Goal: Information Seeking & Learning: Find specific fact

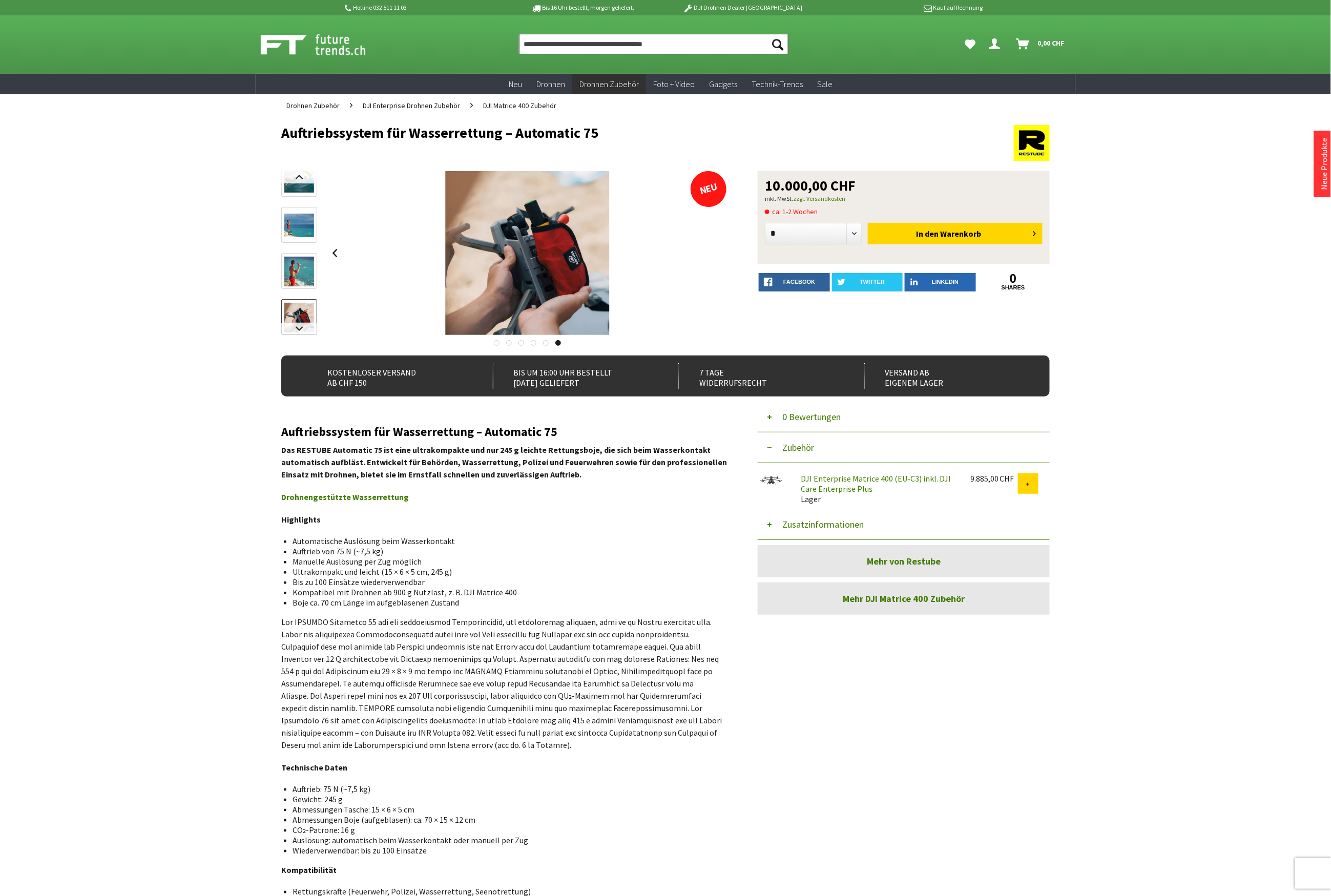
click at [582, 47] on input "Produkt, Marke, Kategorie, EAN, Artikelnummer…" at bounding box center [653, 44] width 269 height 20
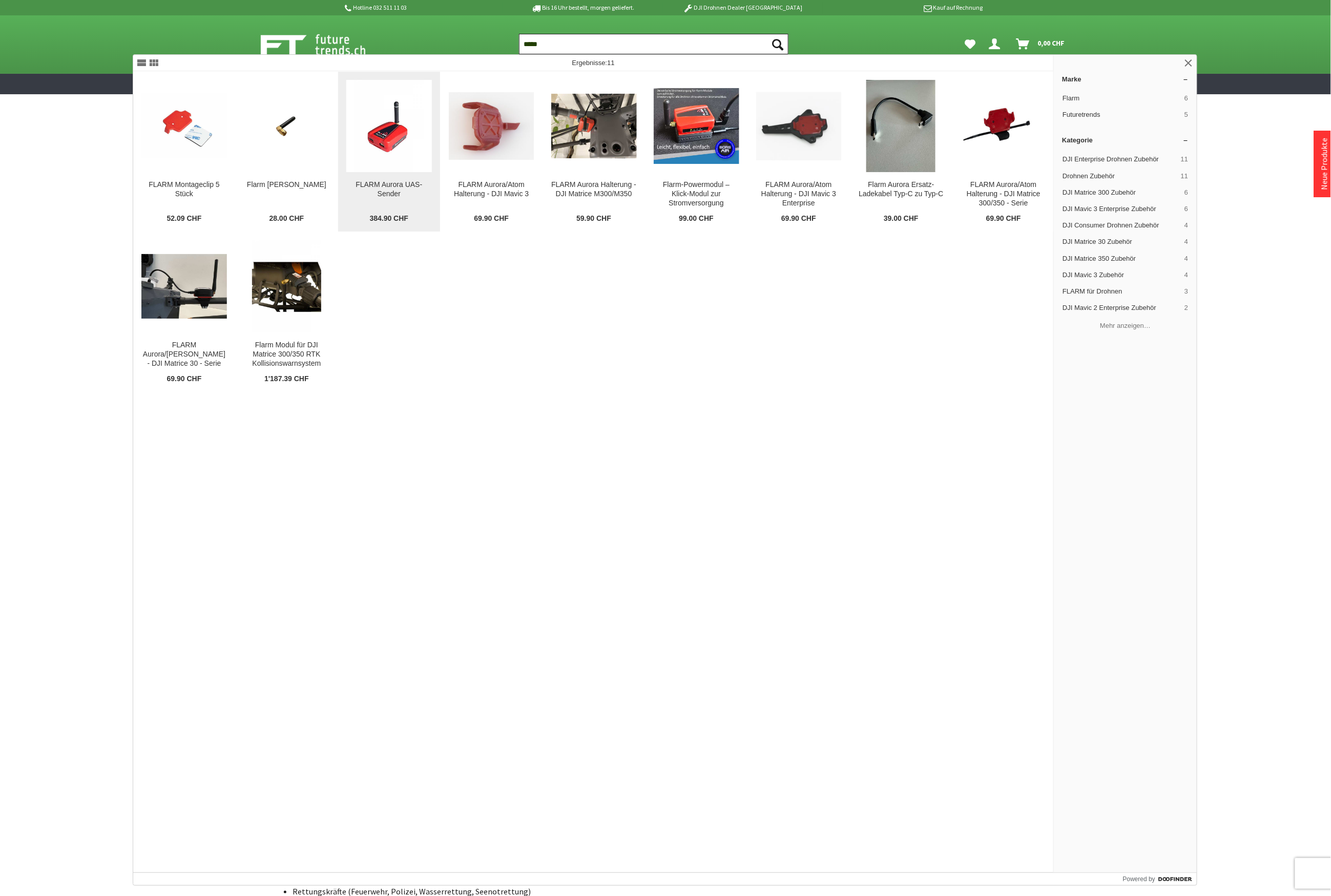
type input "*****"
click at [392, 163] on img at bounding box center [389, 126] width 69 height 92
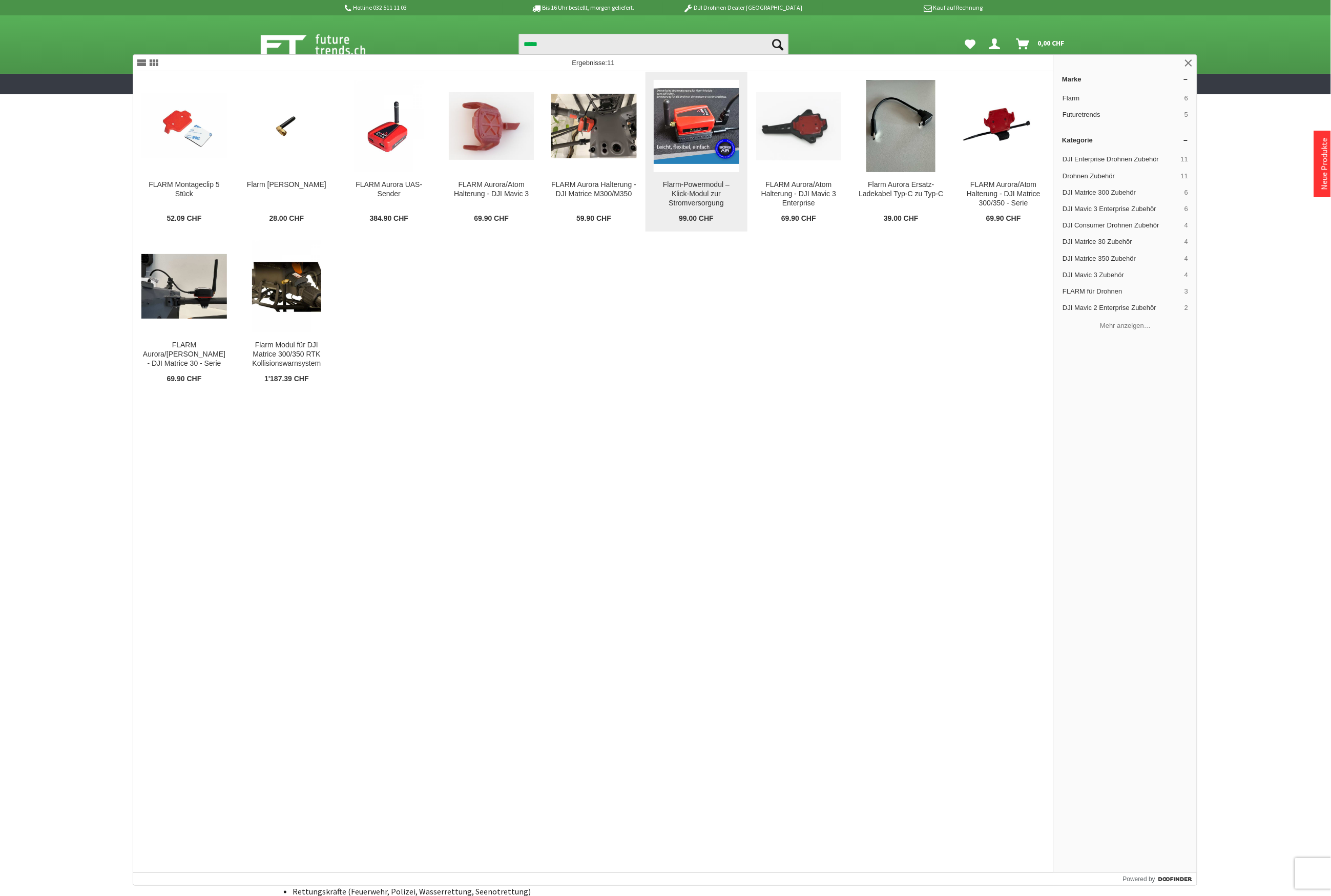
click at [698, 147] on img at bounding box center [696, 126] width 85 height 77
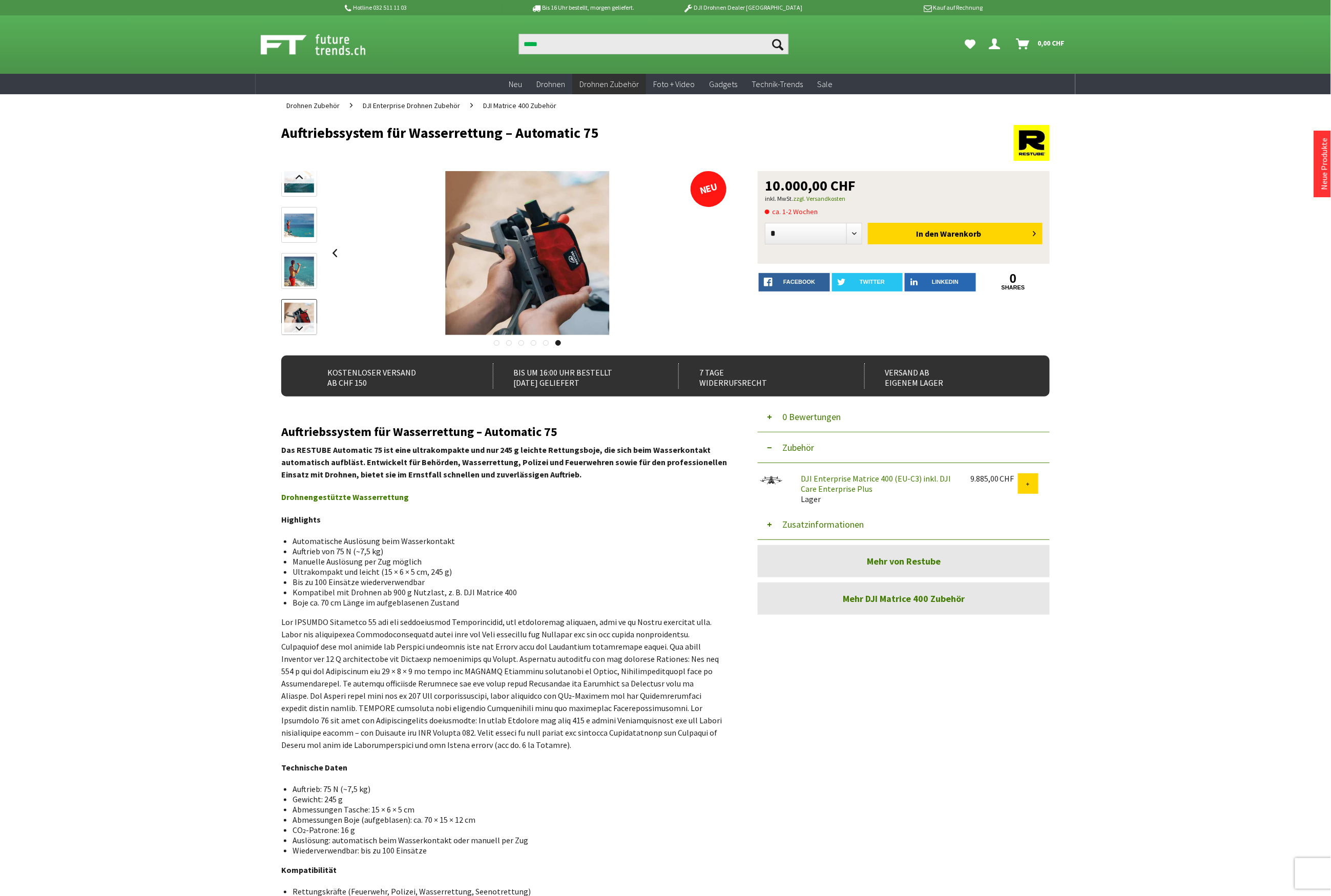
click at [481, 42] on div at bounding box center [379, 44] width 246 height 26
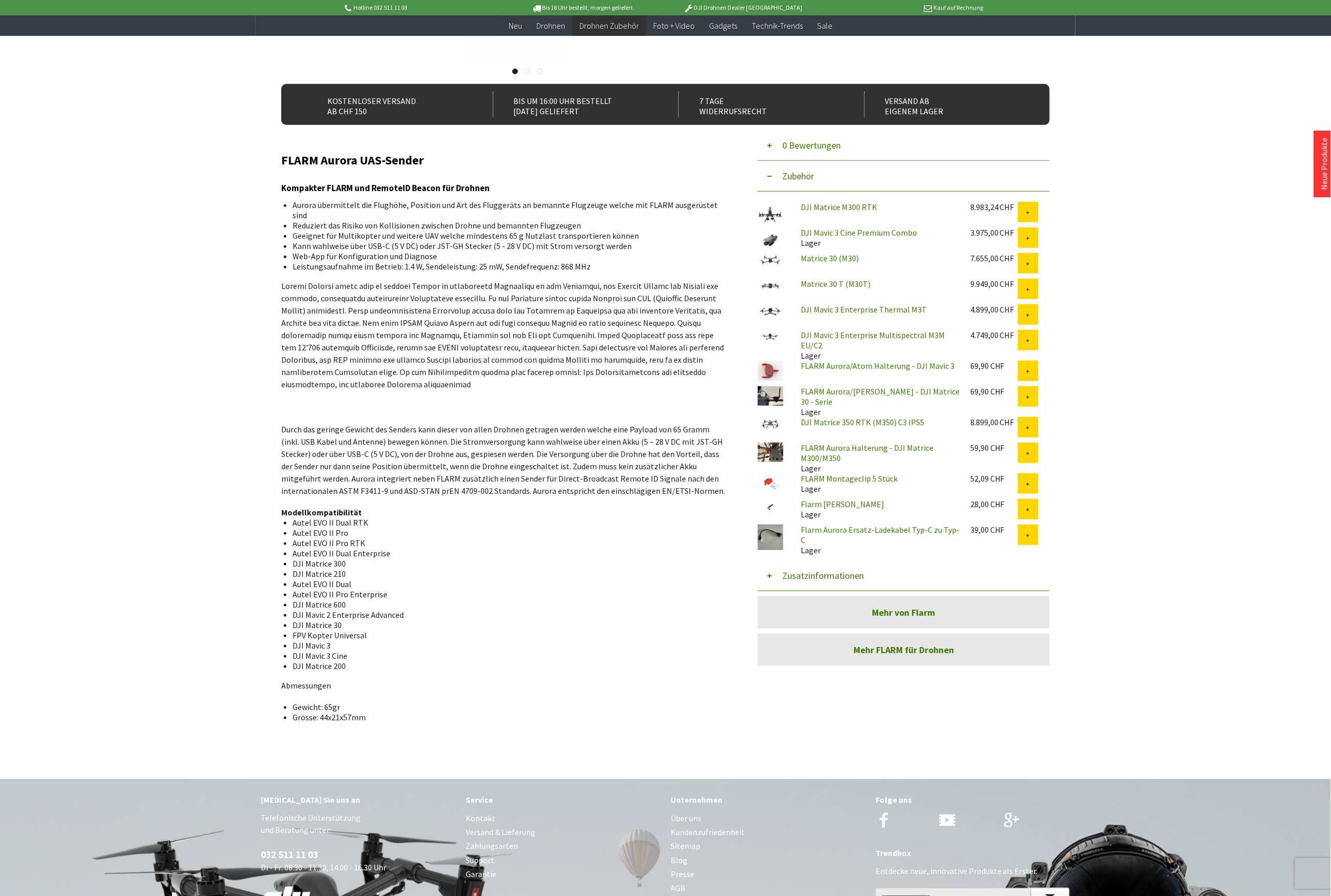
scroll to position [273, 0]
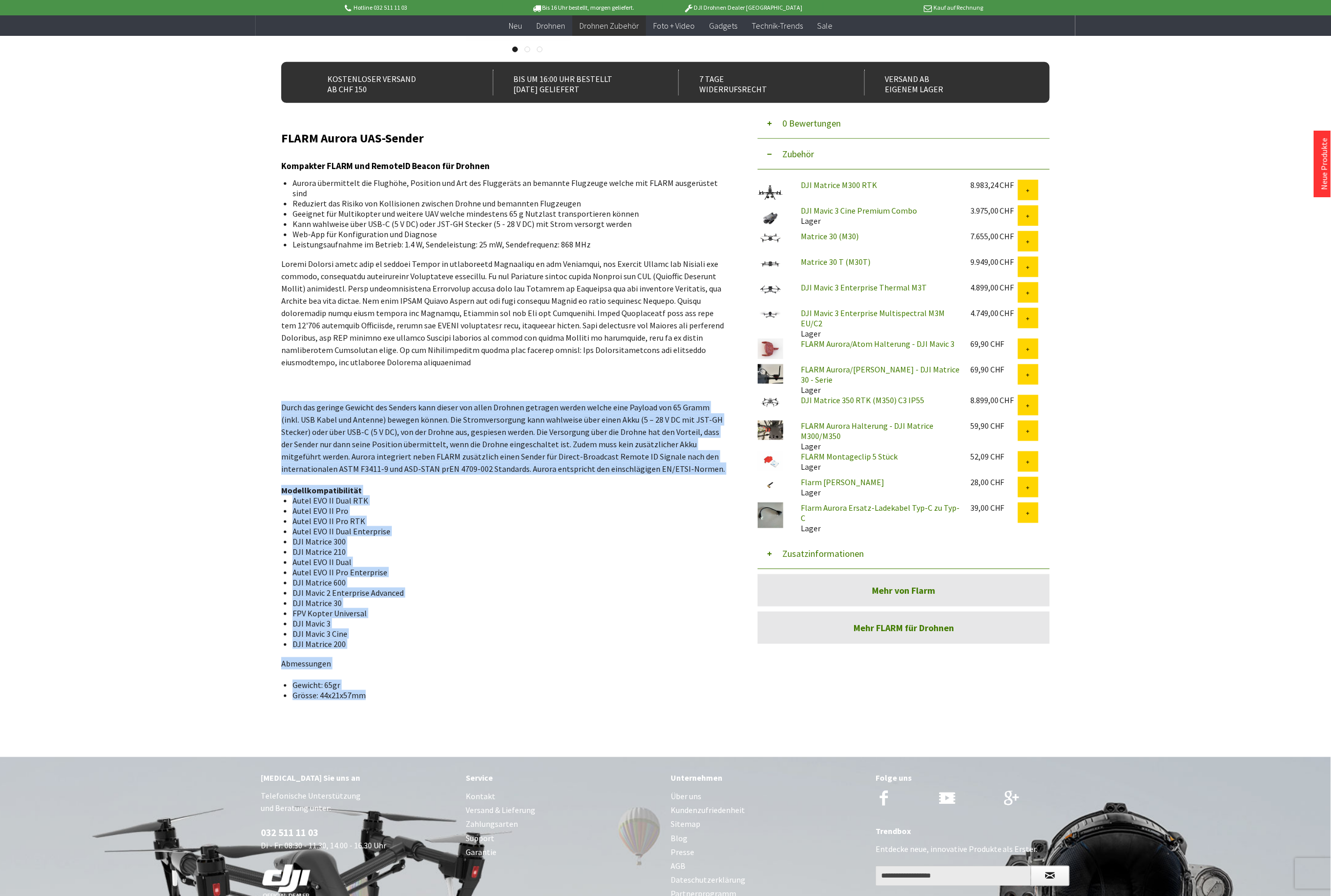
drag, startPoint x: 370, startPoint y: 683, endPoint x: 285, endPoint y: 384, distance: 310.8
click at [285, 384] on div "FLARM Aurora UAS-Sender Kompakter FLARM und RemoteID Beacon für Drohnen Aurora …" at bounding box center [504, 416] width 446 height 569
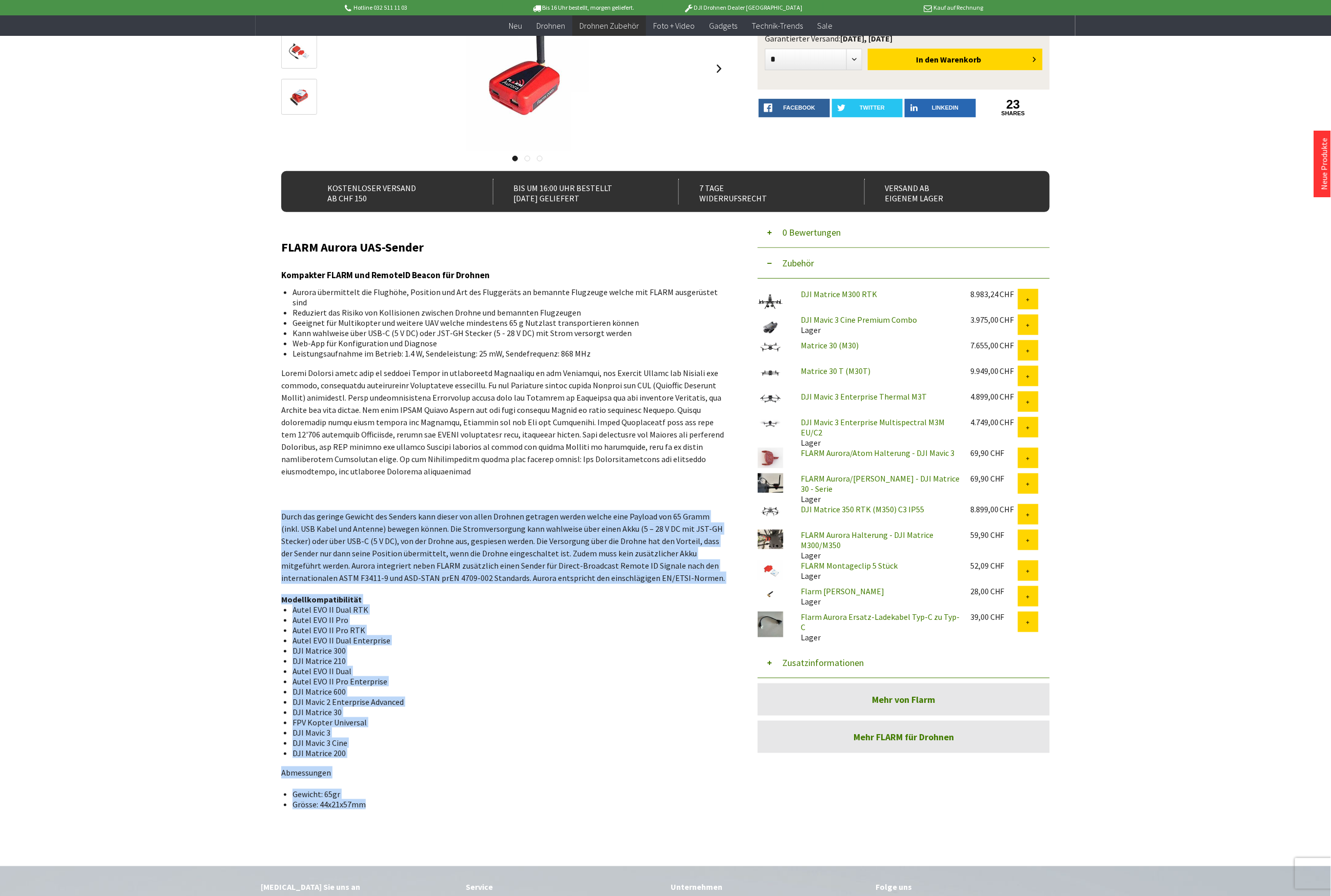
scroll to position [205, 0]
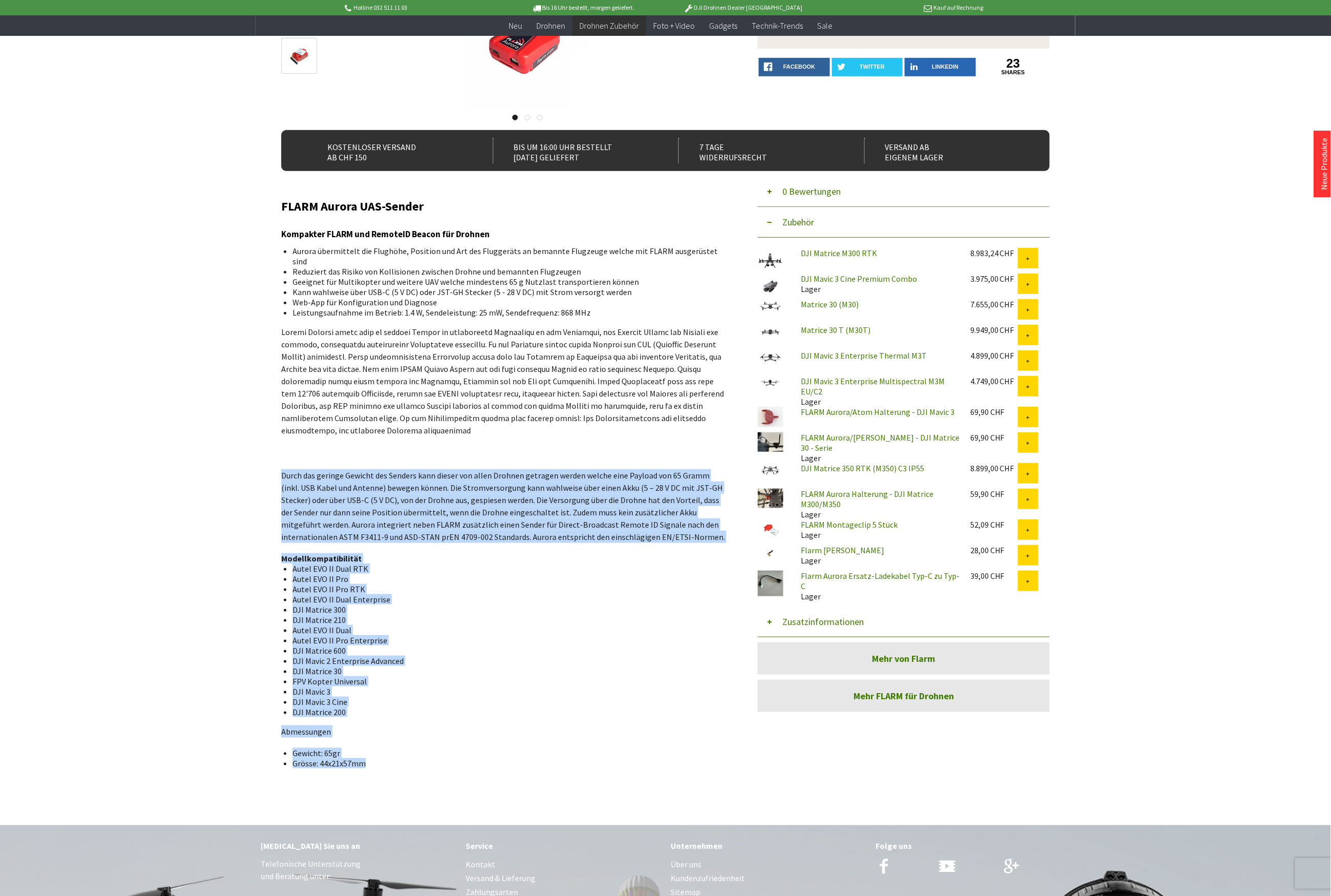
click at [373, 707] on li "DJI Matrice 200" at bounding box center [506, 712] width 426 height 10
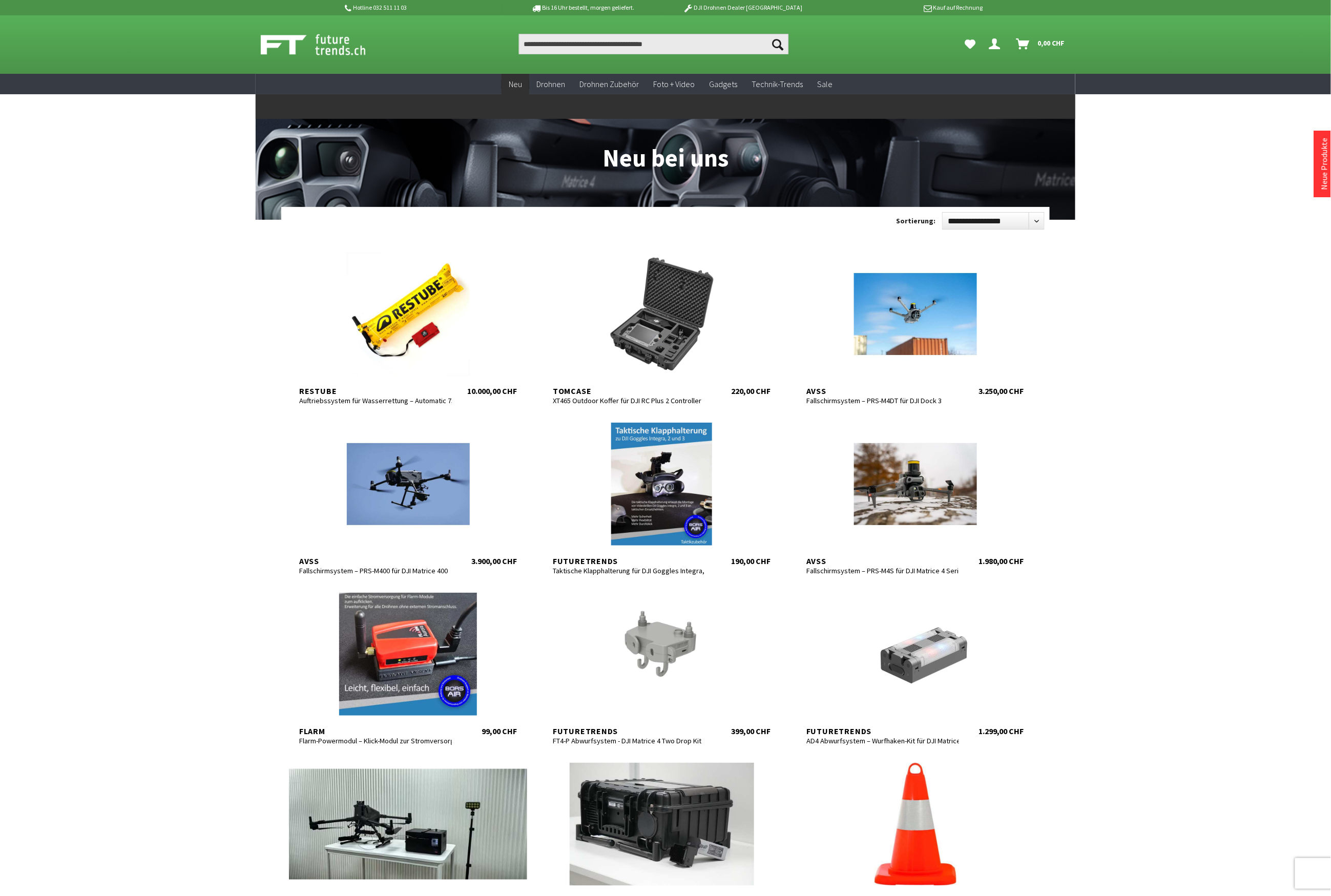
click at [521, 86] on span "Neu" at bounding box center [516, 84] width 14 height 10
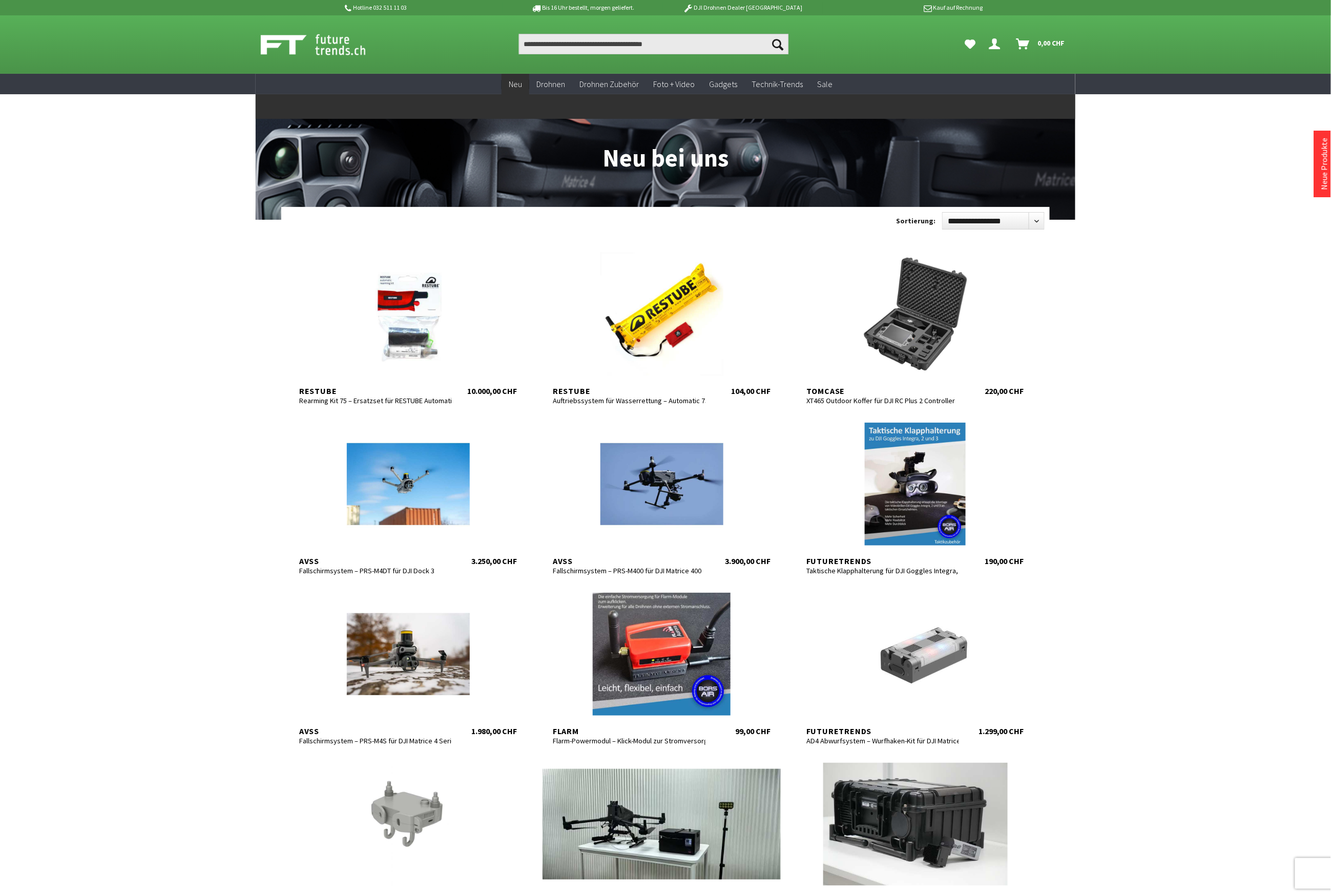
click at [517, 84] on span "Neu" at bounding box center [516, 84] width 14 height 10
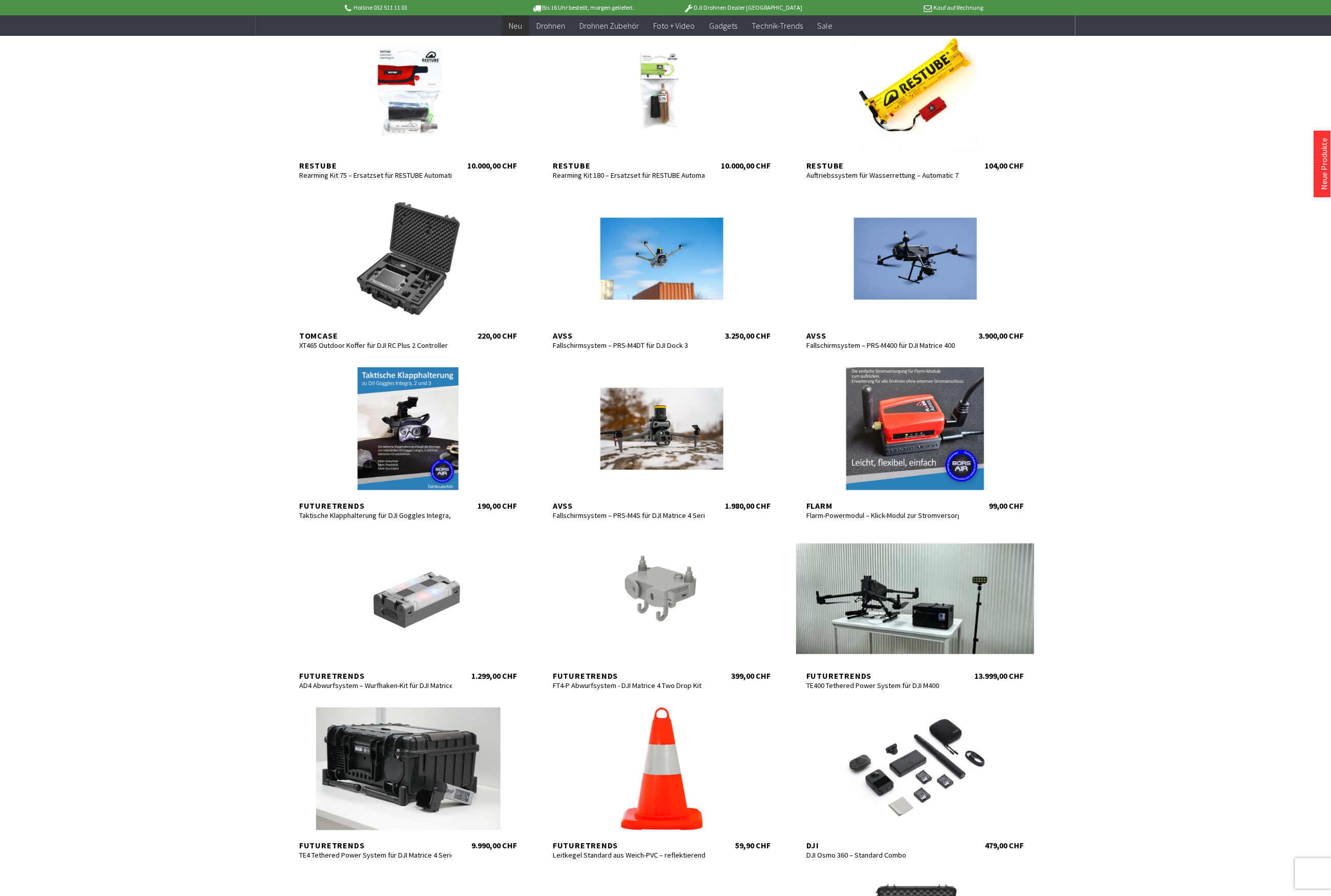
scroll to position [41, 0]
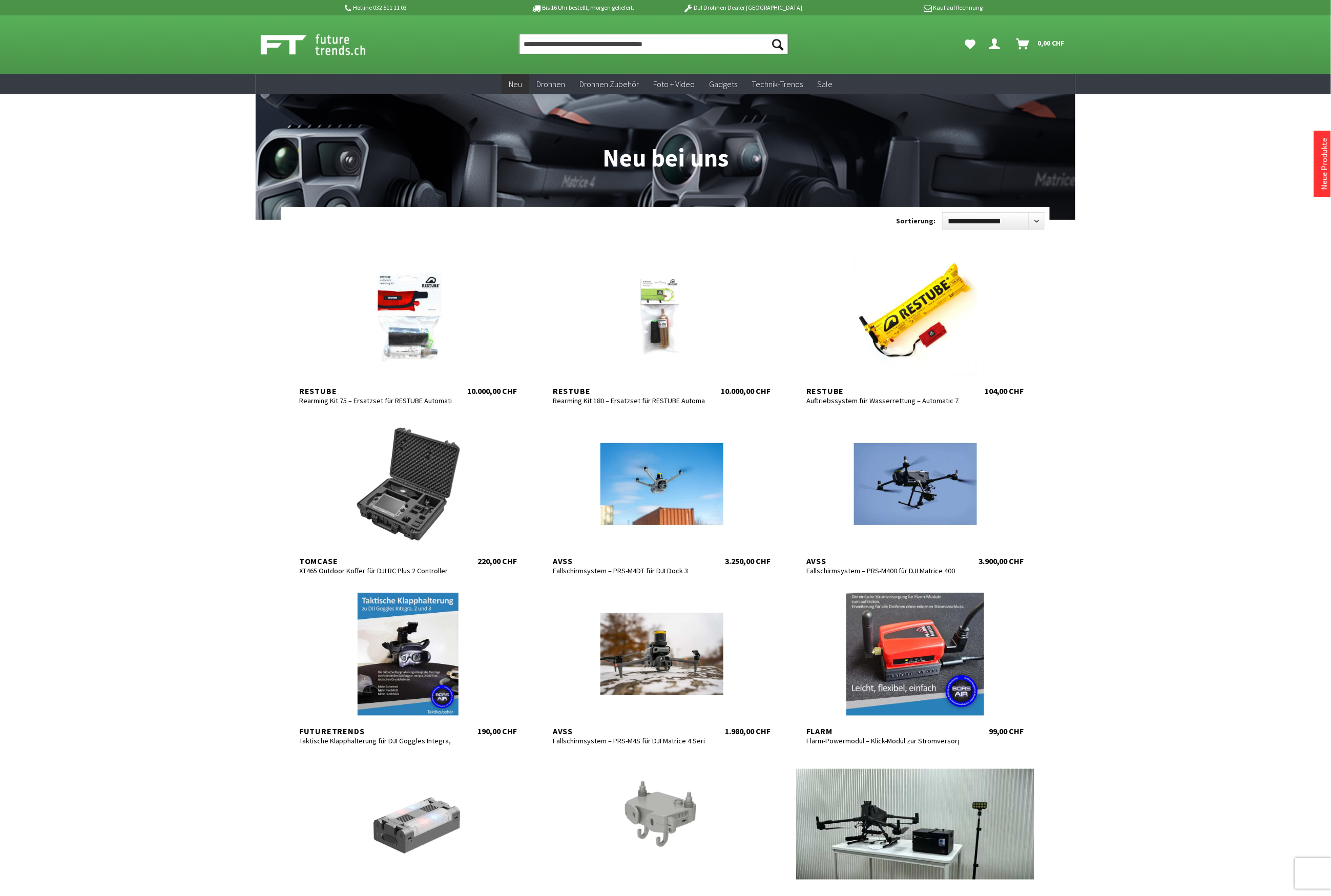
click at [566, 45] on input "Produkt, Marke, Kategorie, EAN, Artikelnummer…" at bounding box center [653, 44] width 269 height 20
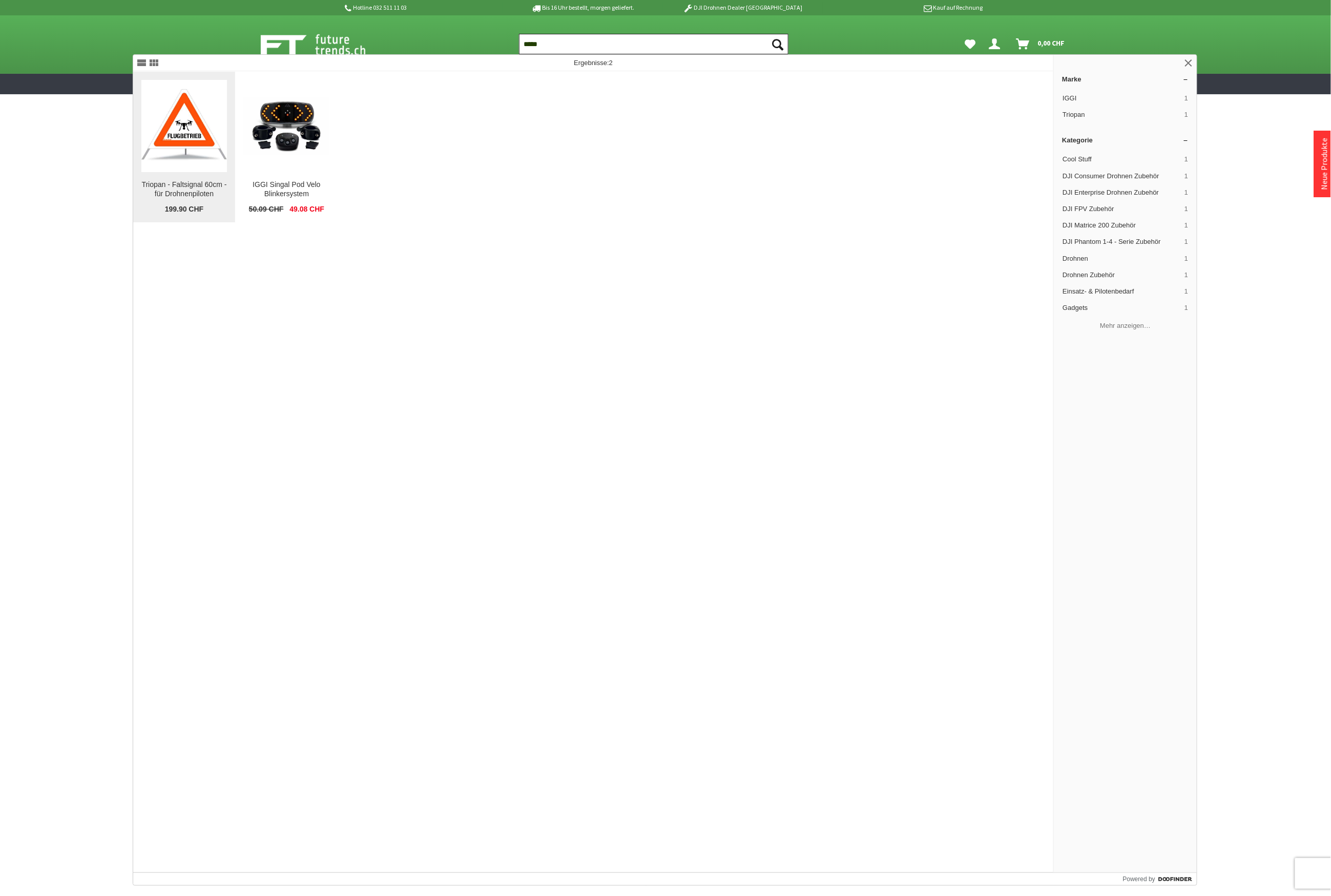
type input "*****"
click at [185, 125] on img at bounding box center [184, 126] width 85 height 74
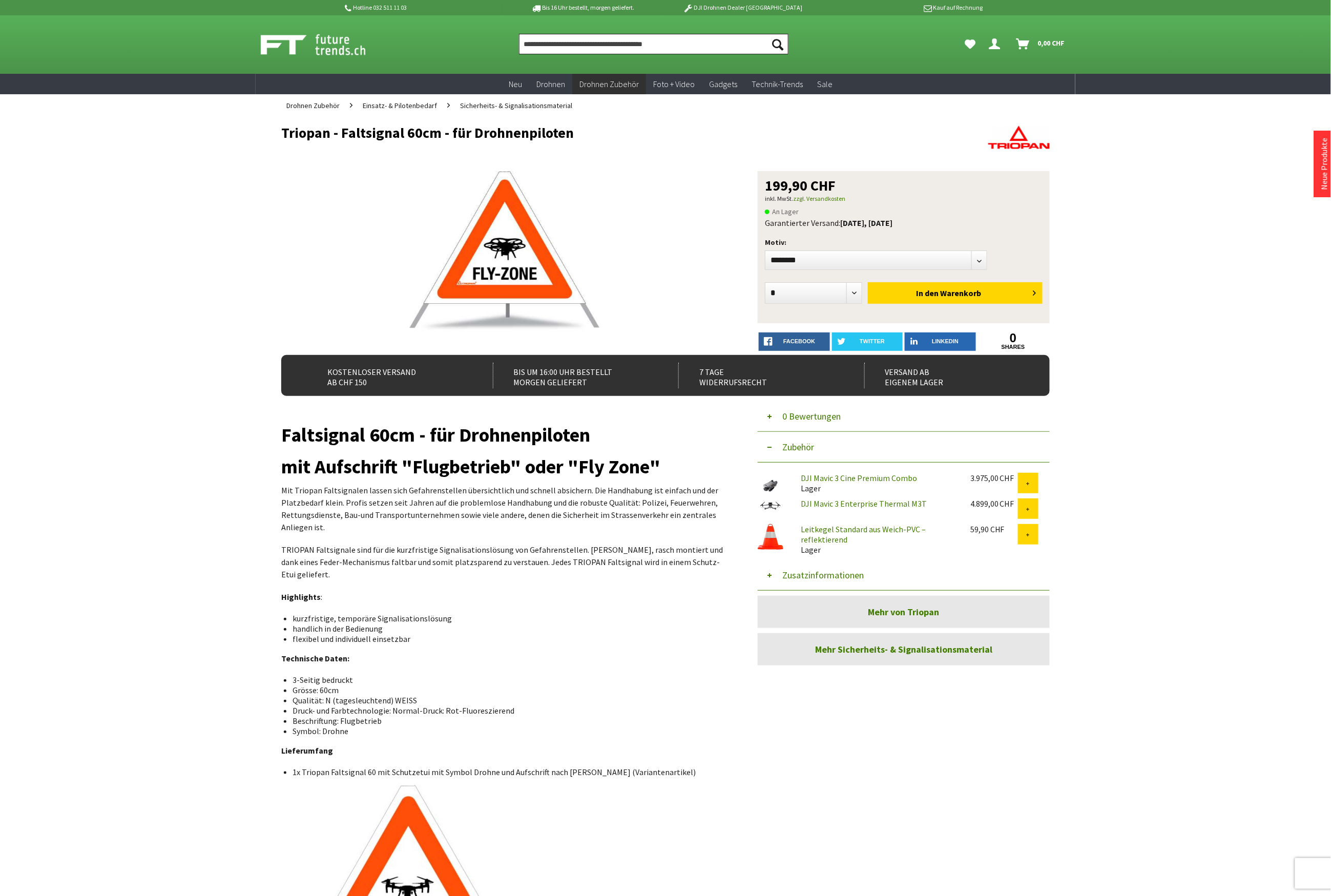
click at [575, 49] on input "Produkt, Marke, Kategorie, EAN, Artikelnummer…" at bounding box center [653, 44] width 269 height 20
type input "*"
click at [570, 49] on input "*" at bounding box center [653, 44] width 269 height 20
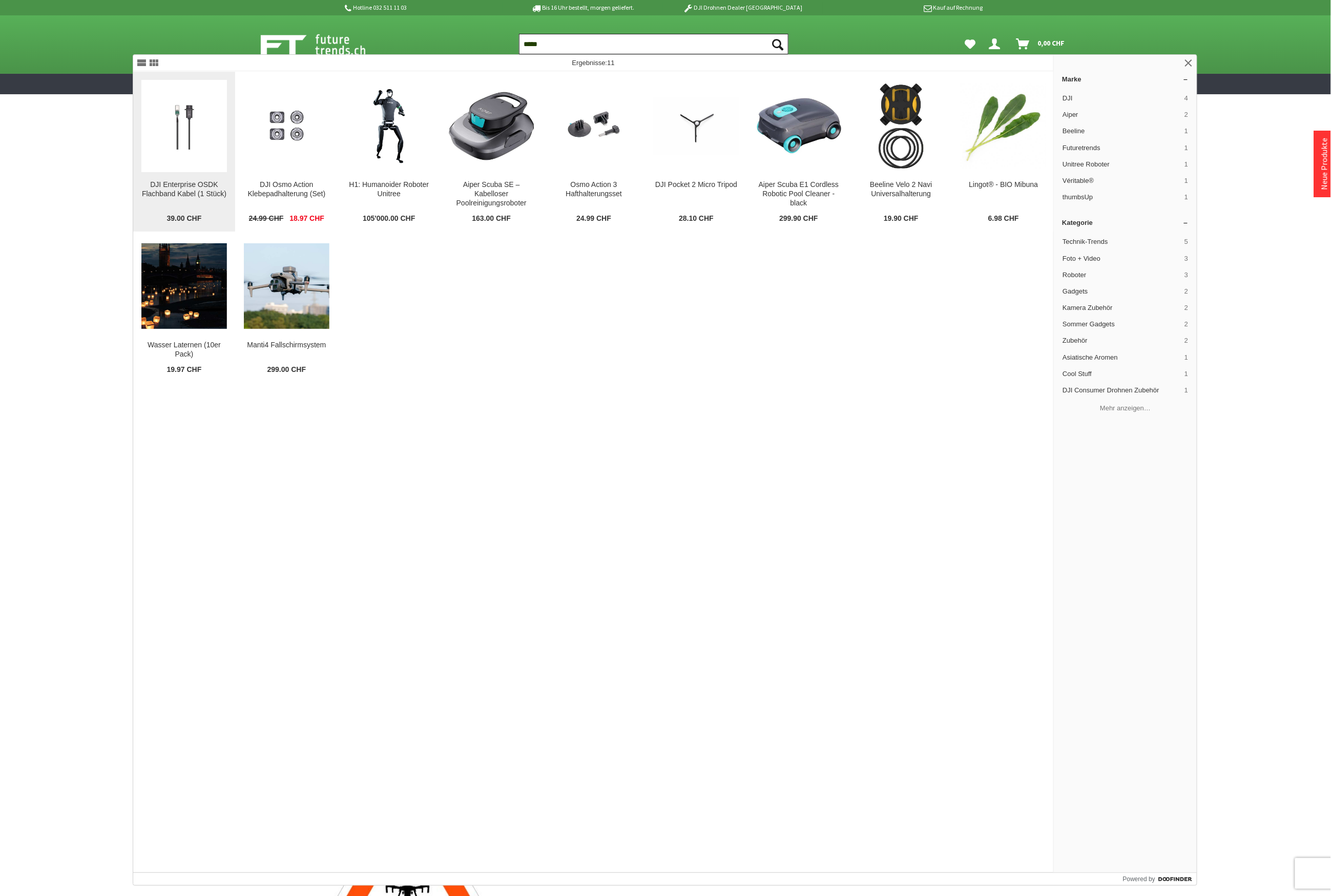
type input "*****"
click at [202, 118] on img at bounding box center [184, 126] width 85 height 54
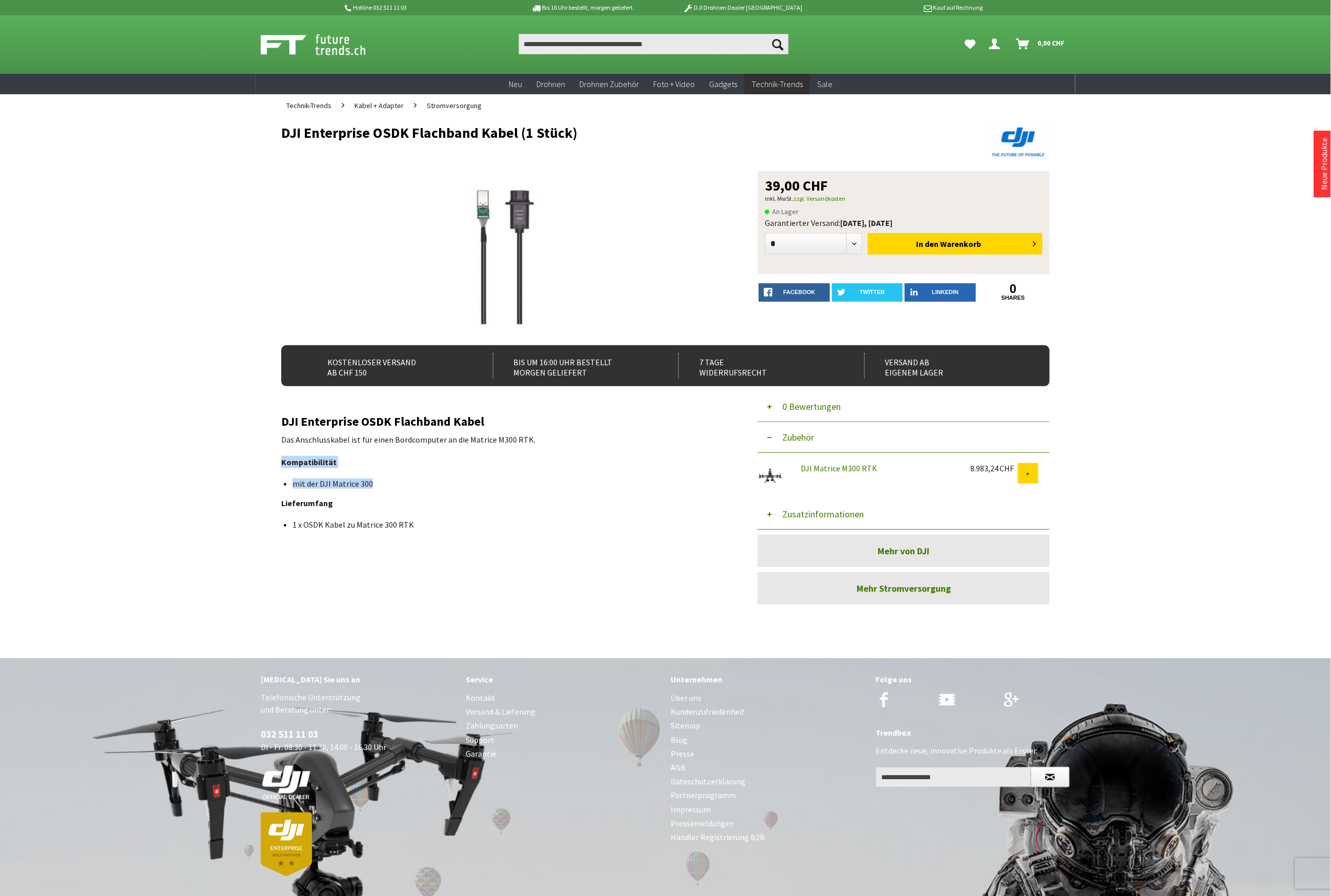
drag, startPoint x: 369, startPoint y: 484, endPoint x: 283, endPoint y: 459, distance: 89.6
click at [283, 459] on div "DJI Enterprise OSDK Flachband Kabel Das Anschlusskabel ist für einen Bordcomput…" at bounding box center [504, 472] width 446 height 115
click at [422, 529] on li "1 x OSDK Kabel zu Matrice 300 RTK" at bounding box center [506, 525] width 426 height 10
drag, startPoint x: 412, startPoint y: 520, endPoint x: 283, endPoint y: 459, distance: 142.7
click at [283, 459] on div "DJI Enterprise OSDK Flachband Kabel Das Anschlusskabel ist für einen Bordcomput…" at bounding box center [504, 472] width 446 height 115
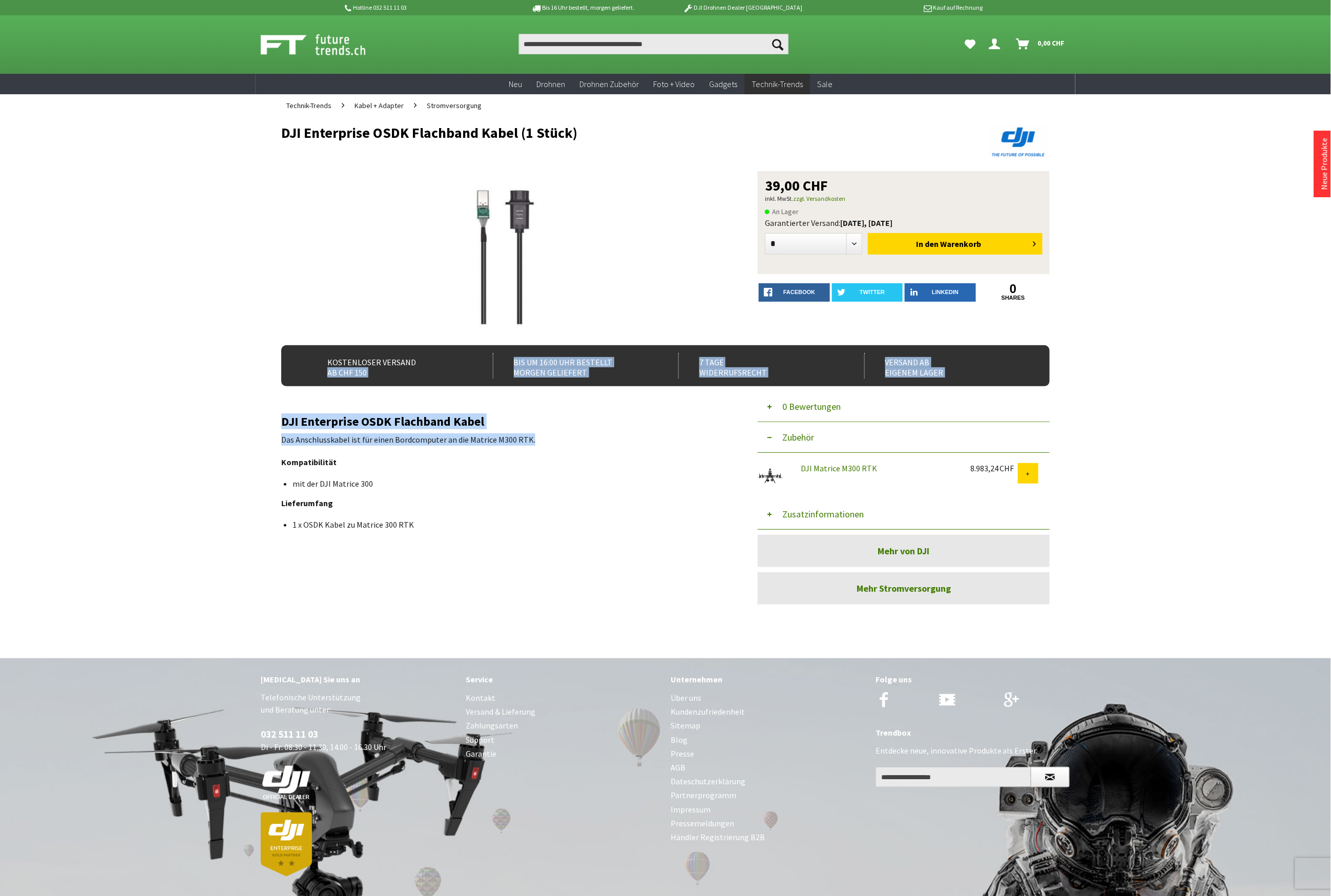
drag, startPoint x: 533, startPoint y: 439, endPoint x: 259, endPoint y: 412, distance: 275.3
click at [259, 412] on div "Menü schließen Kategorien Neu Drohnen Drohnen Zubehör Foto + Video Gadgets Tech…" at bounding box center [666, 376] width 820 height 518
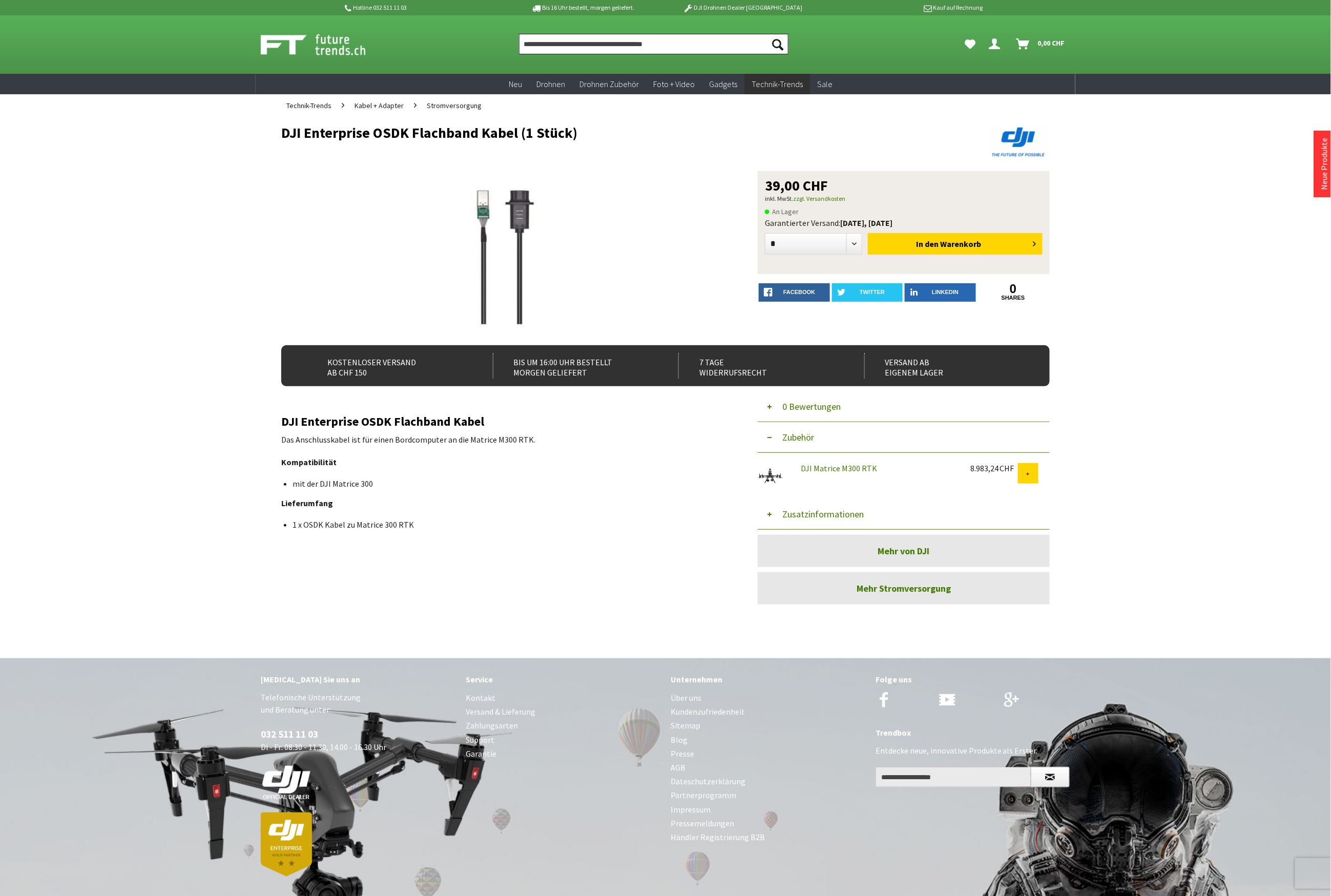
click at [584, 45] on input "Produkt, Marke, Kategorie, EAN, Artikelnummer…" at bounding box center [653, 44] width 269 height 20
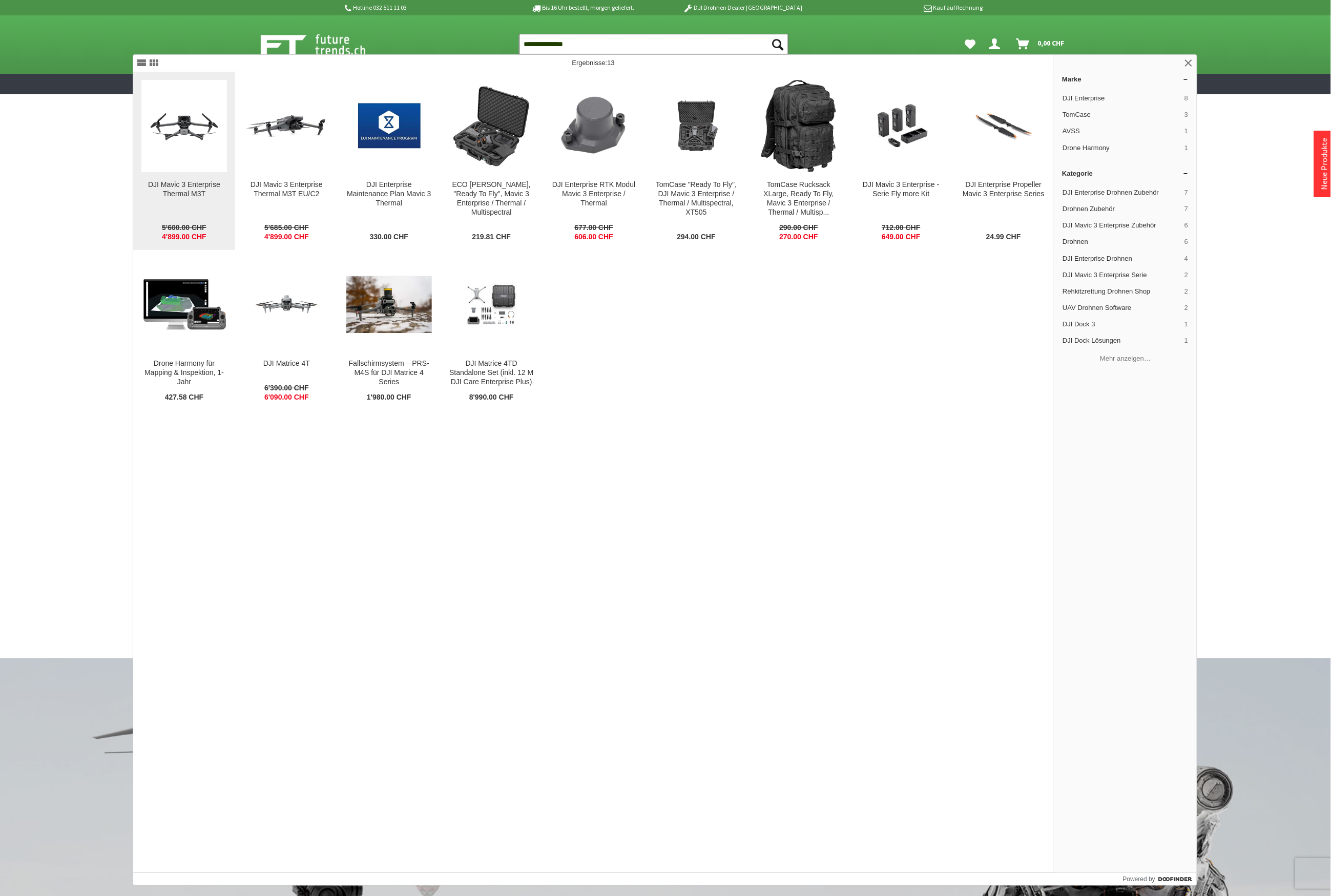
type input "**********"
click at [213, 156] on figure at bounding box center [184, 126] width 85 height 92
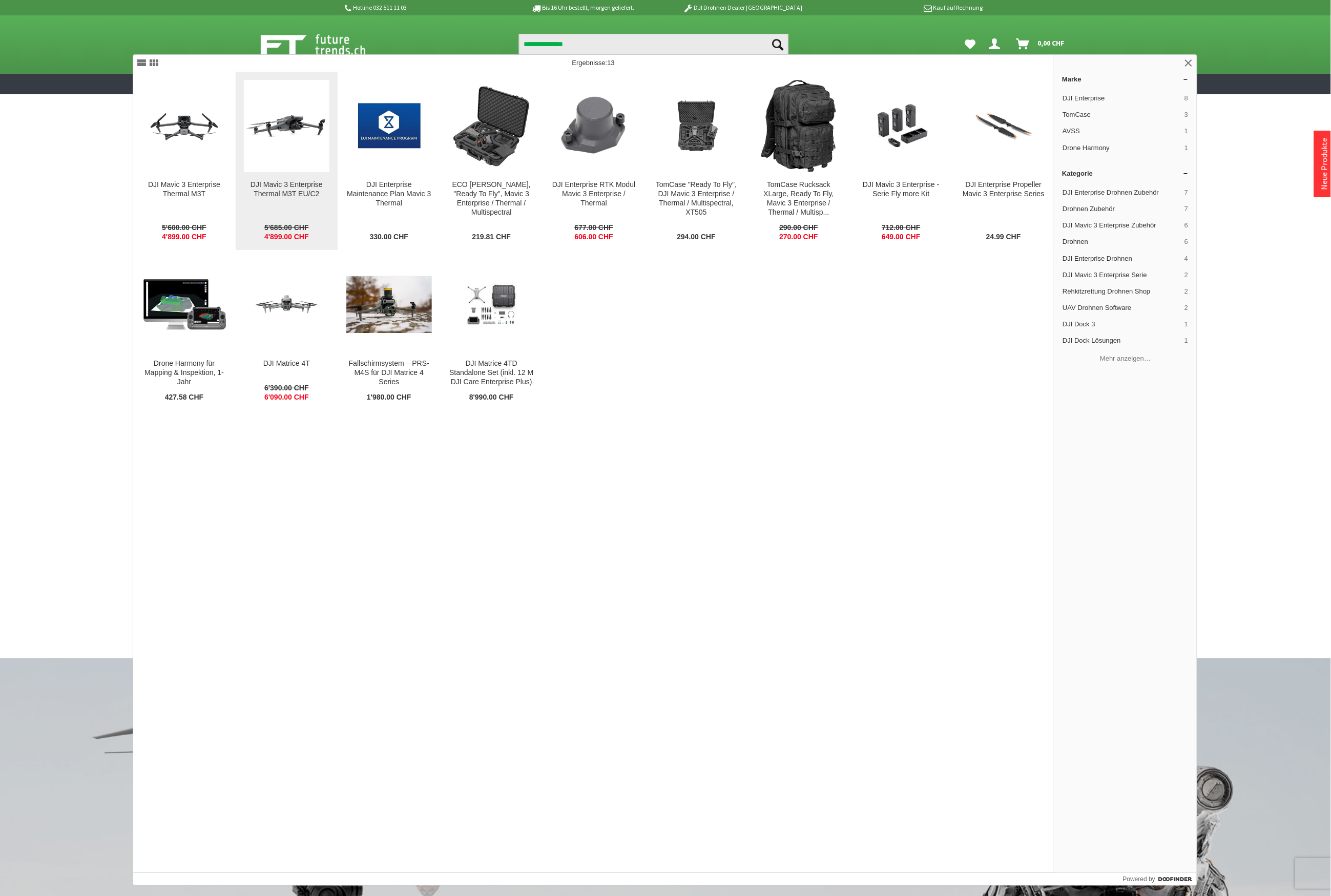
click at [293, 150] on img at bounding box center [287, 126] width 85 height 54
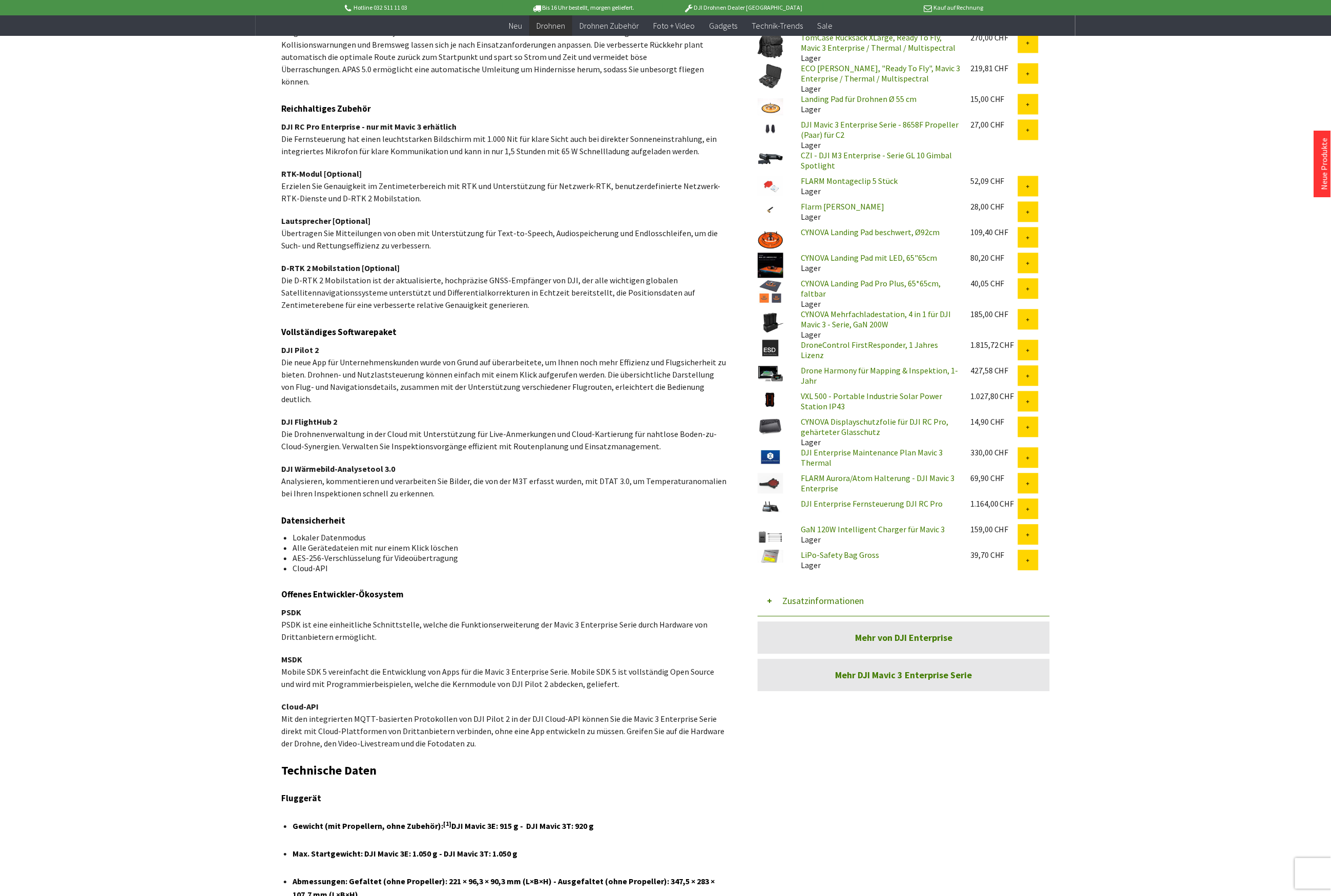
scroll to position [1093, 0]
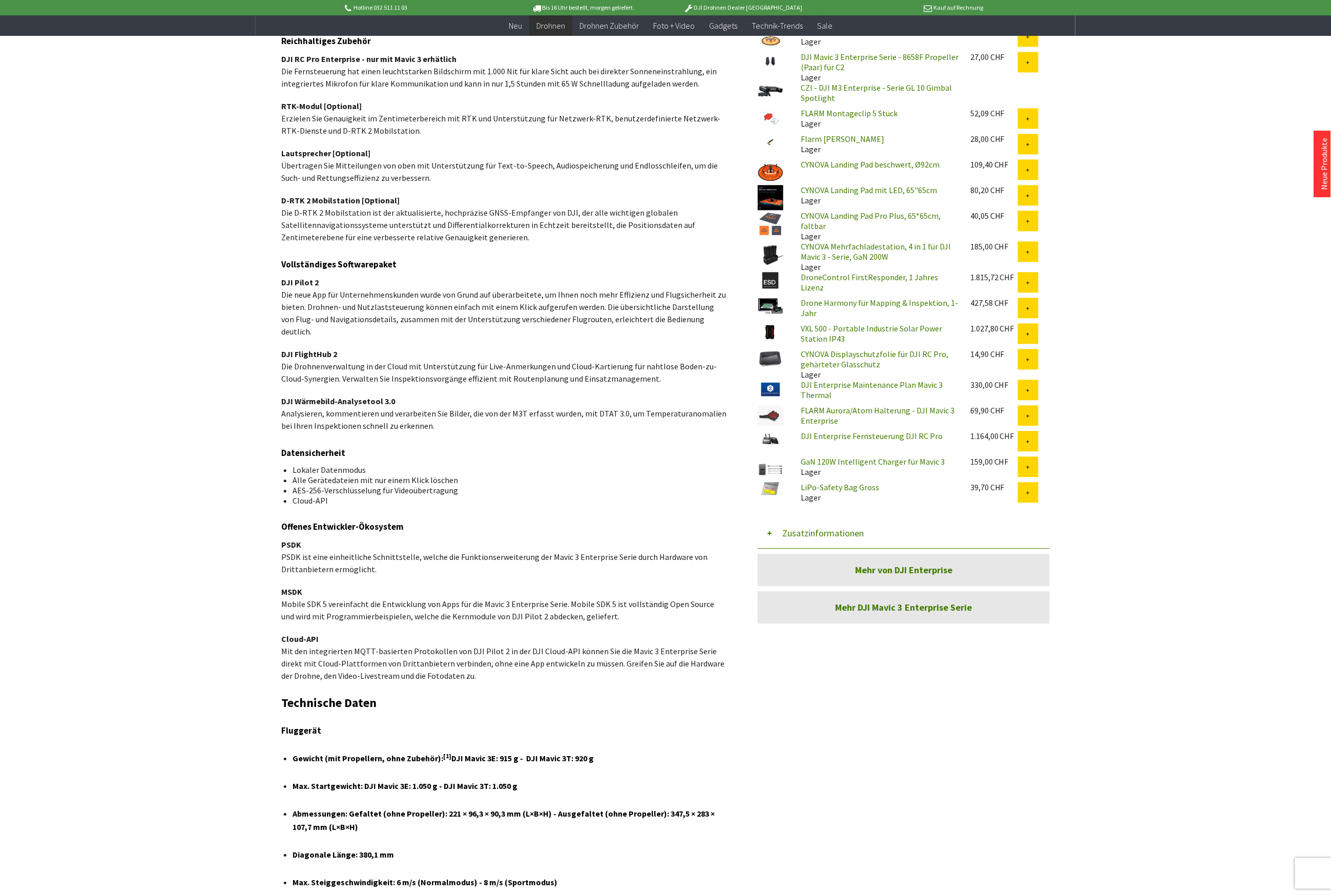
click at [819, 524] on button "Zusatzinformationen" at bounding box center [904, 533] width 292 height 31
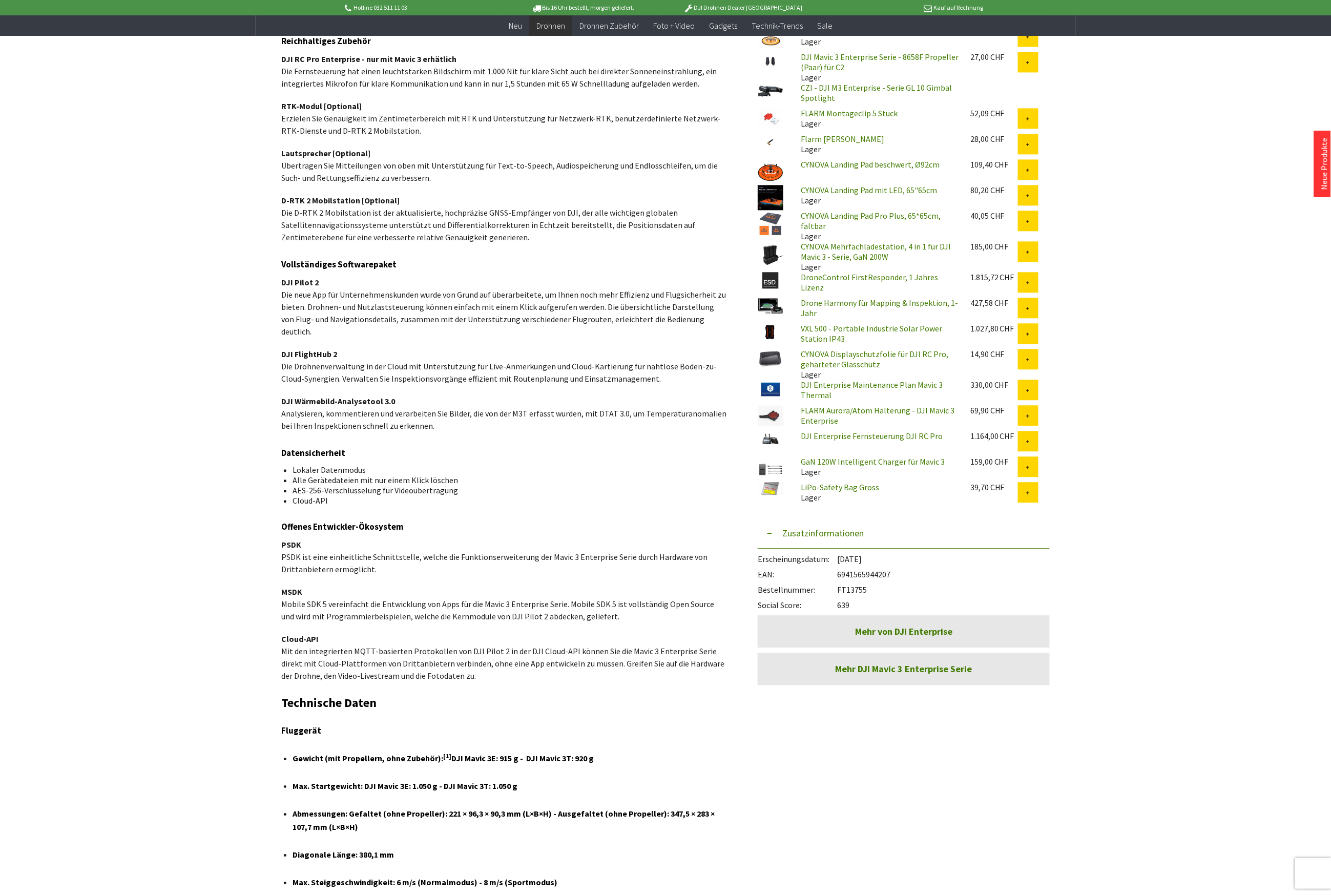
drag, startPoint x: 898, startPoint y: 560, endPoint x: 863, endPoint y: 564, distance: 35.2
click at [863, 564] on div "EAN: 6941565944207" at bounding box center [904, 572] width 292 height 16
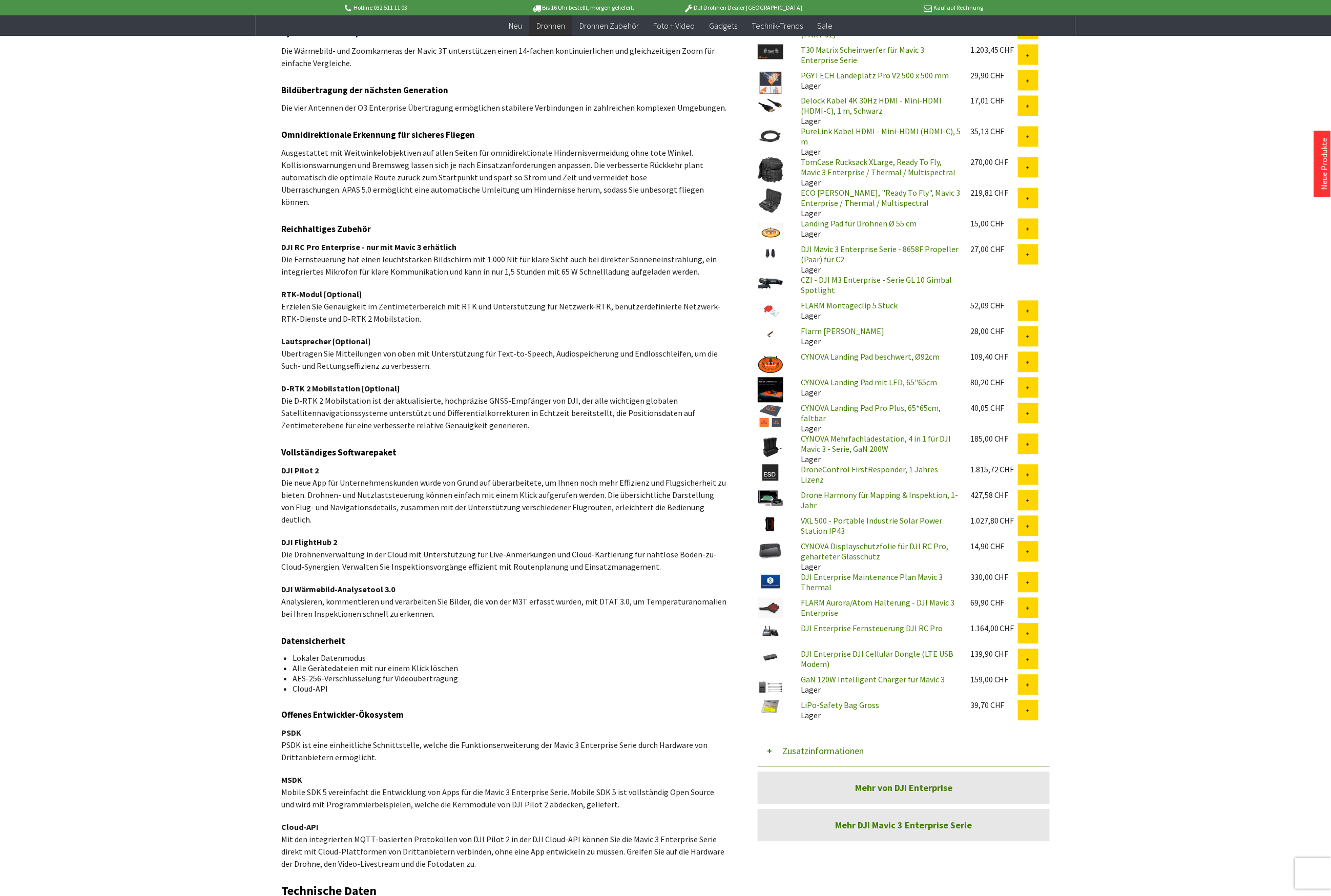
scroll to position [1025, 0]
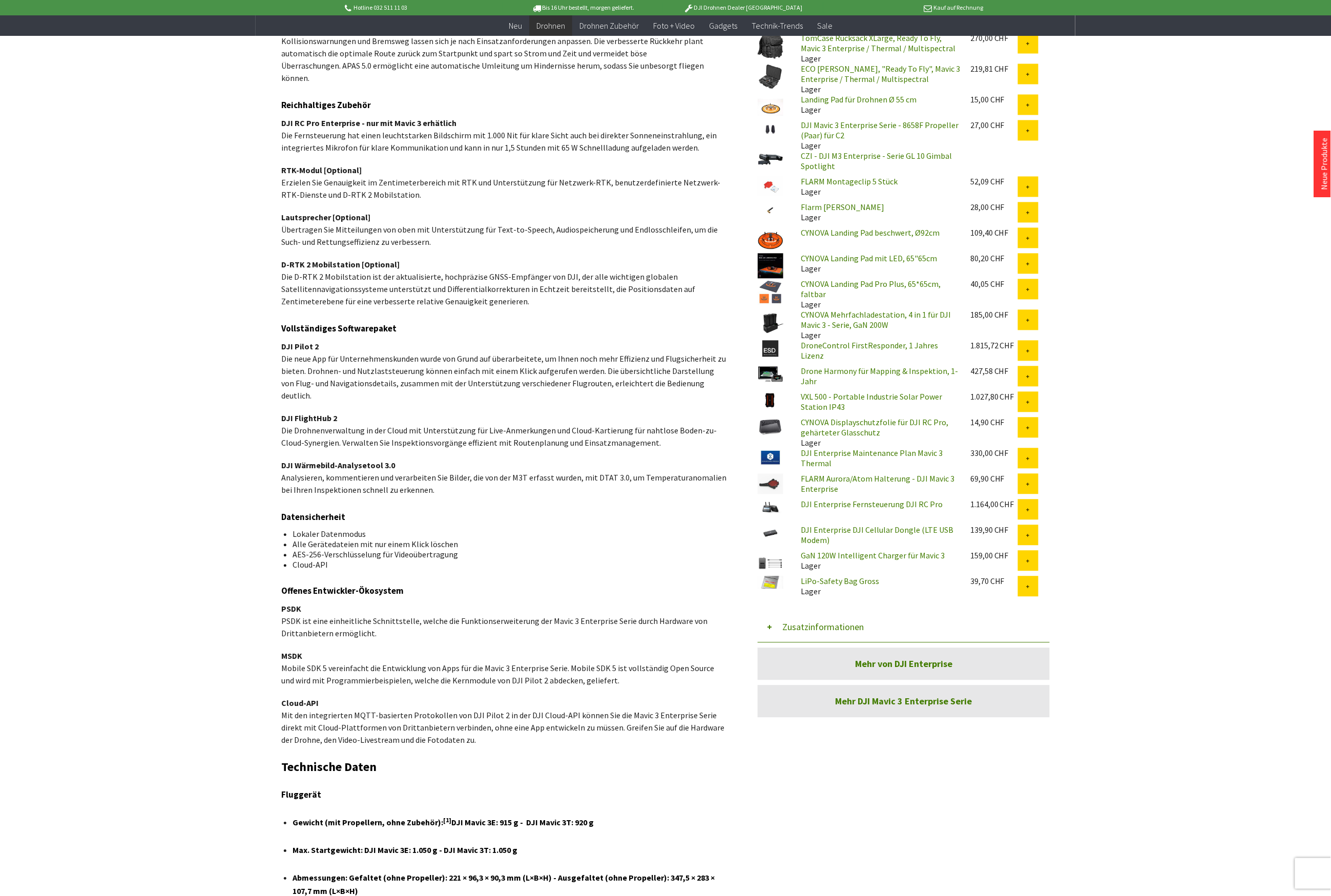
click at [822, 616] on button "Zusatzinformationen" at bounding box center [904, 627] width 292 height 31
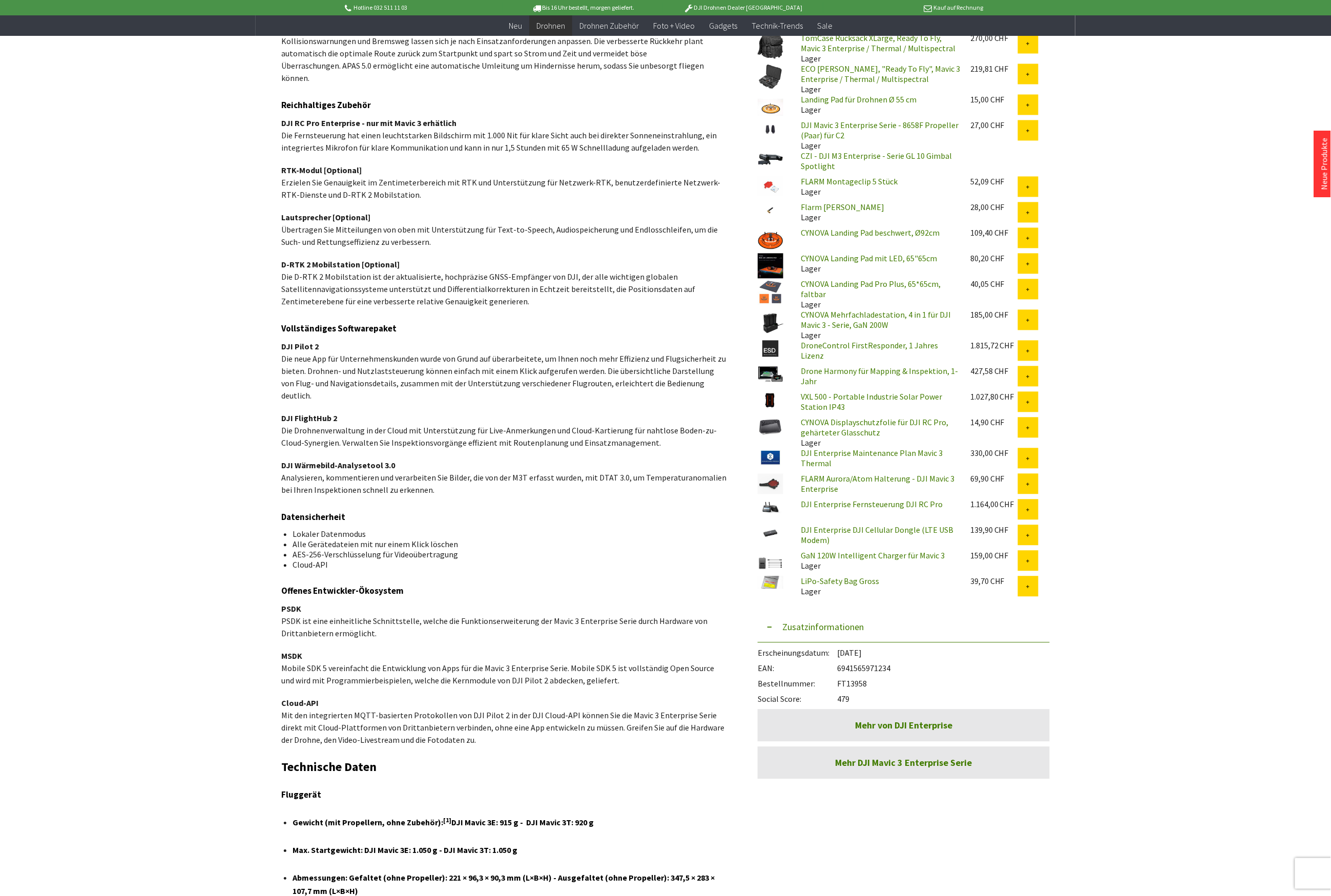
drag, startPoint x: 872, startPoint y: 673, endPoint x: 825, endPoint y: 670, distance: 47.1
click at [825, 673] on div "Bestellnummer: FT13958" at bounding box center [904, 681] width 292 height 16
copy div "FT13958"
drag, startPoint x: 893, startPoint y: 659, endPoint x: 839, endPoint y: 657, distance: 54.0
click at [839, 658] on div "EAN: 6941565971234" at bounding box center [904, 666] width 292 height 16
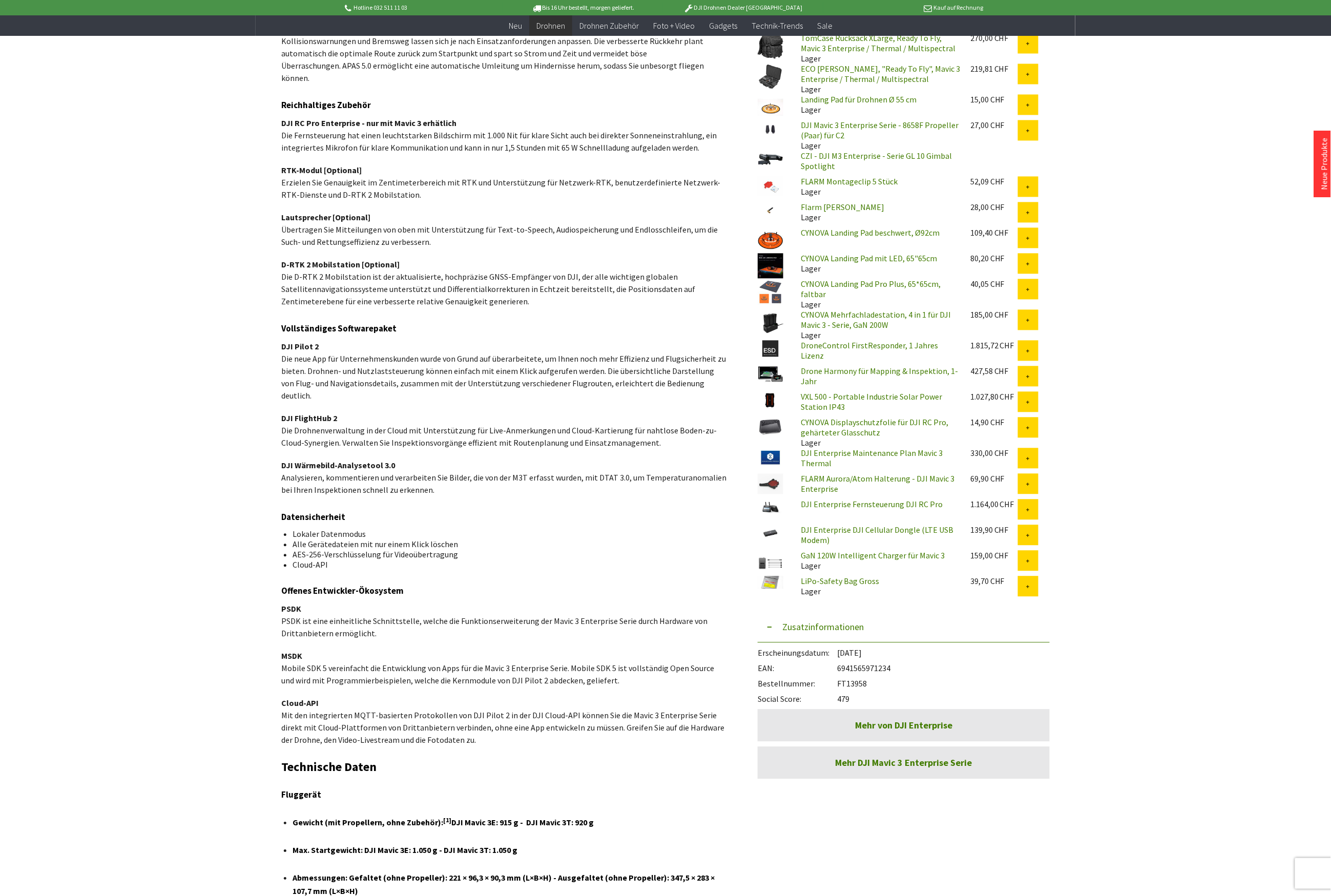
copy div "6941565971234"
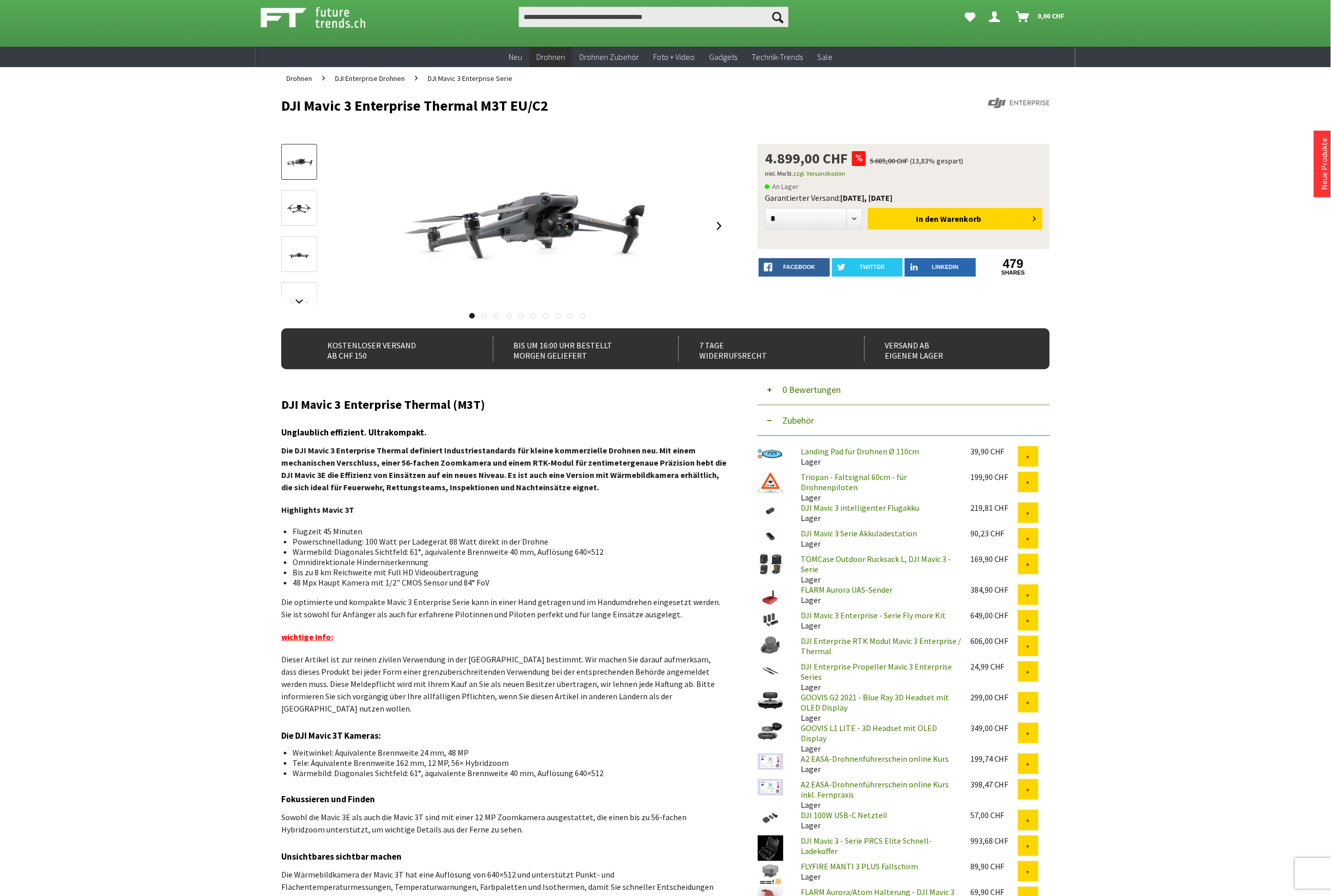
scroll to position [0, 0]
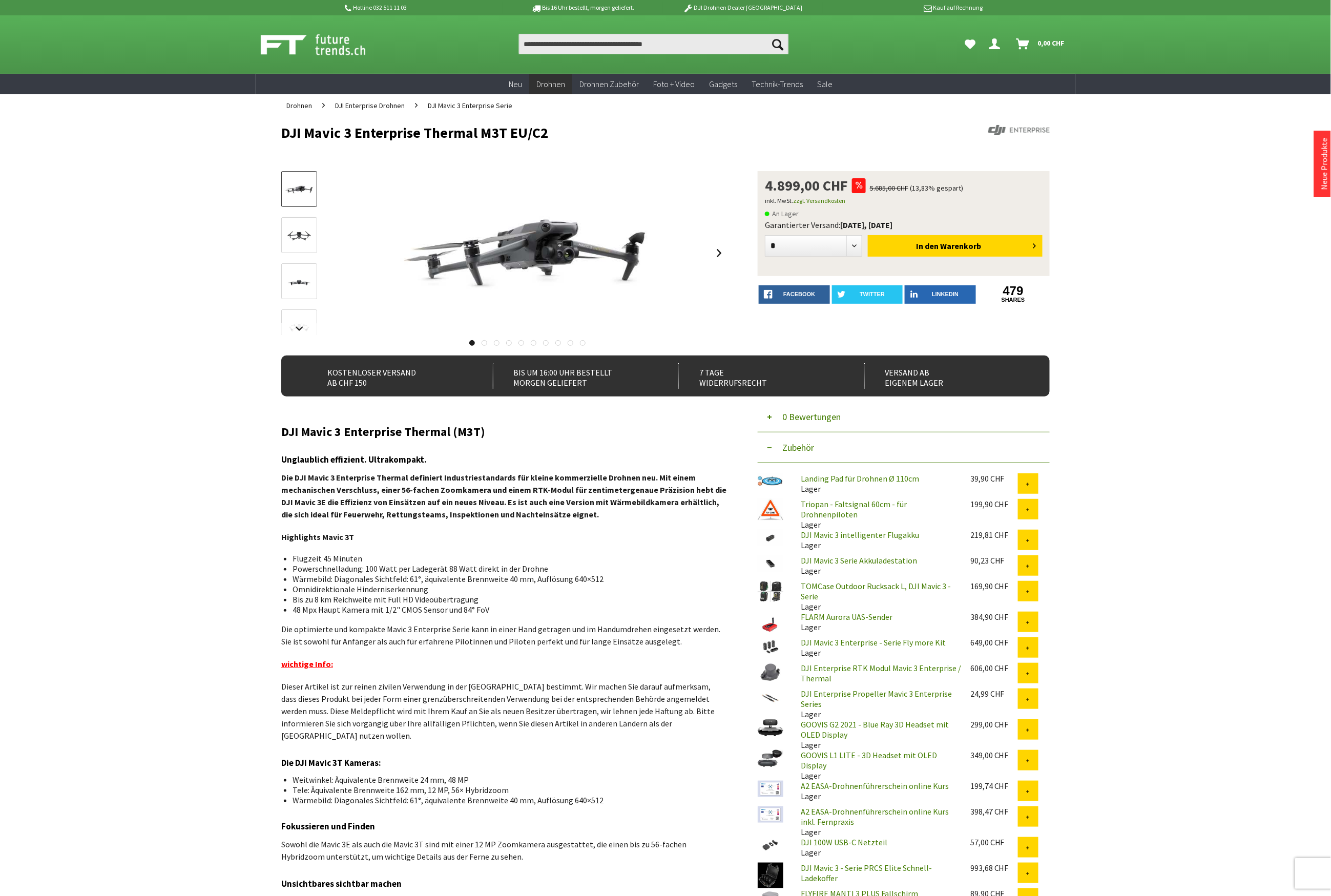
drag, startPoint x: 554, startPoint y: 136, endPoint x: 268, endPoint y: 120, distance: 286.4
copy h1 "DJI Mavic 3 Enterprise Thermal M3T EU/C2"
click at [576, 40] on input "Produkt, Marke, Kategorie, EAN, Artikelnummer…" at bounding box center [653, 44] width 269 height 20
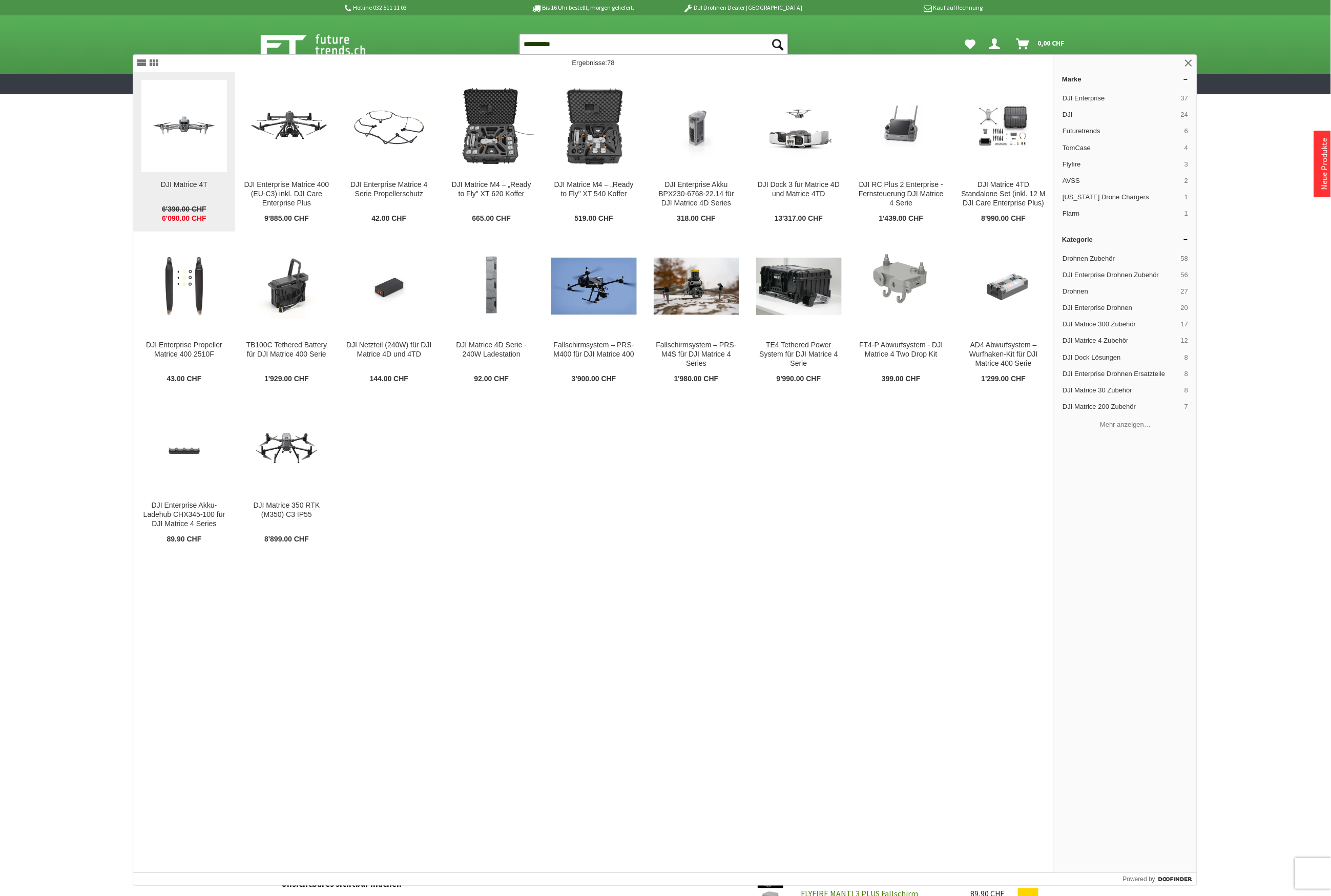
type input "**********"
click at [206, 114] on img at bounding box center [184, 126] width 85 height 48
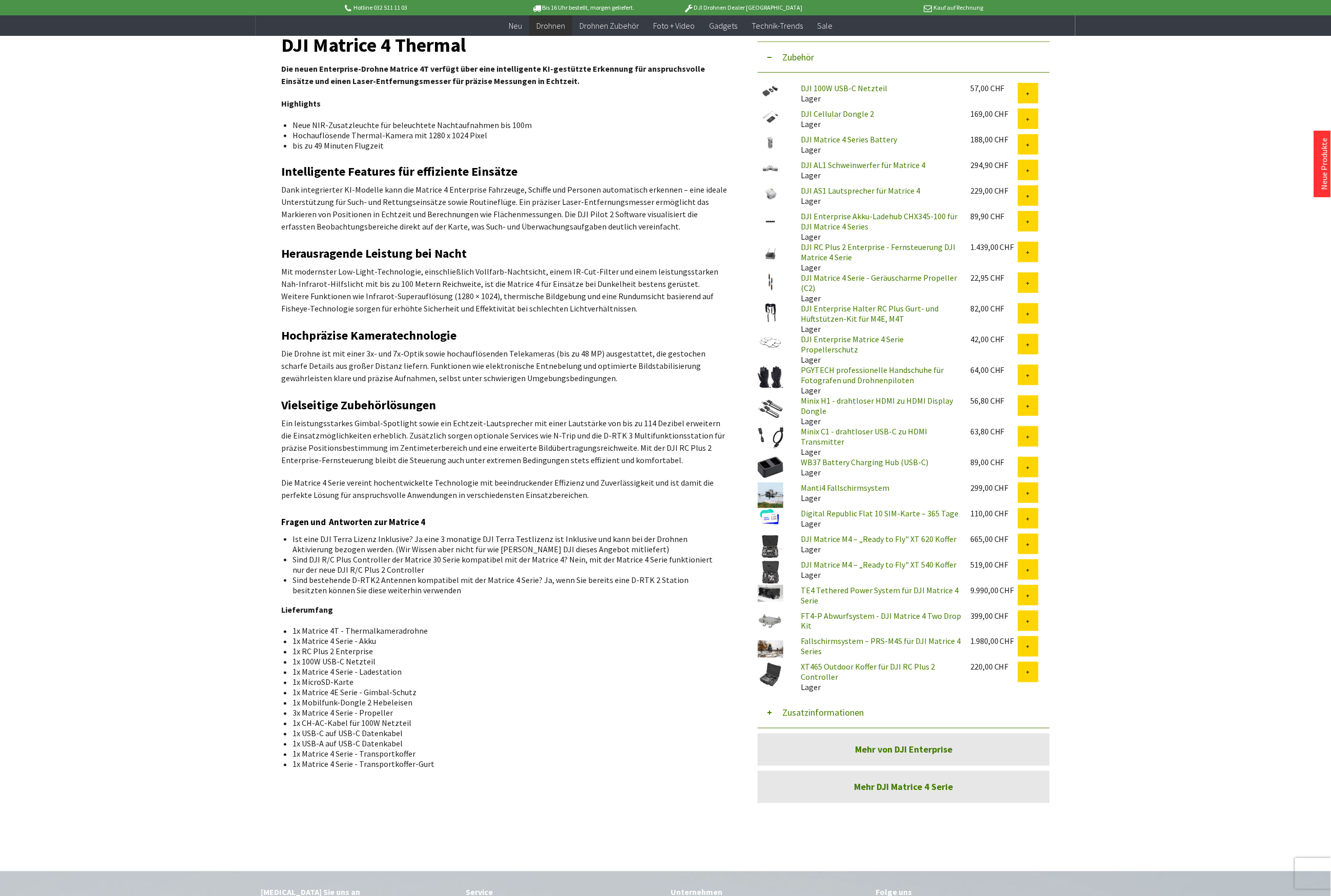
scroll to position [478, 0]
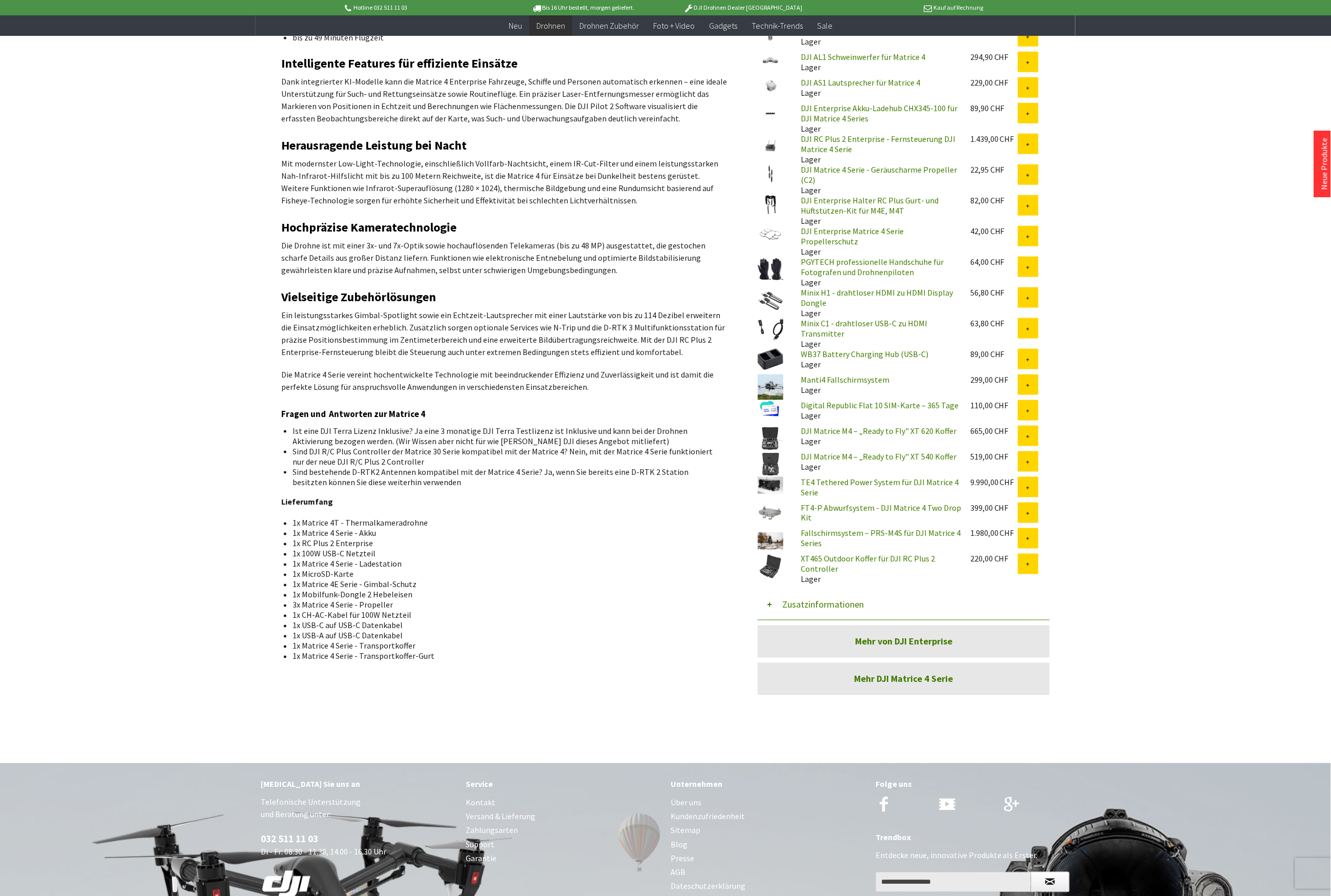
click at [816, 596] on button "Zusatzinformationen" at bounding box center [904, 605] width 292 height 31
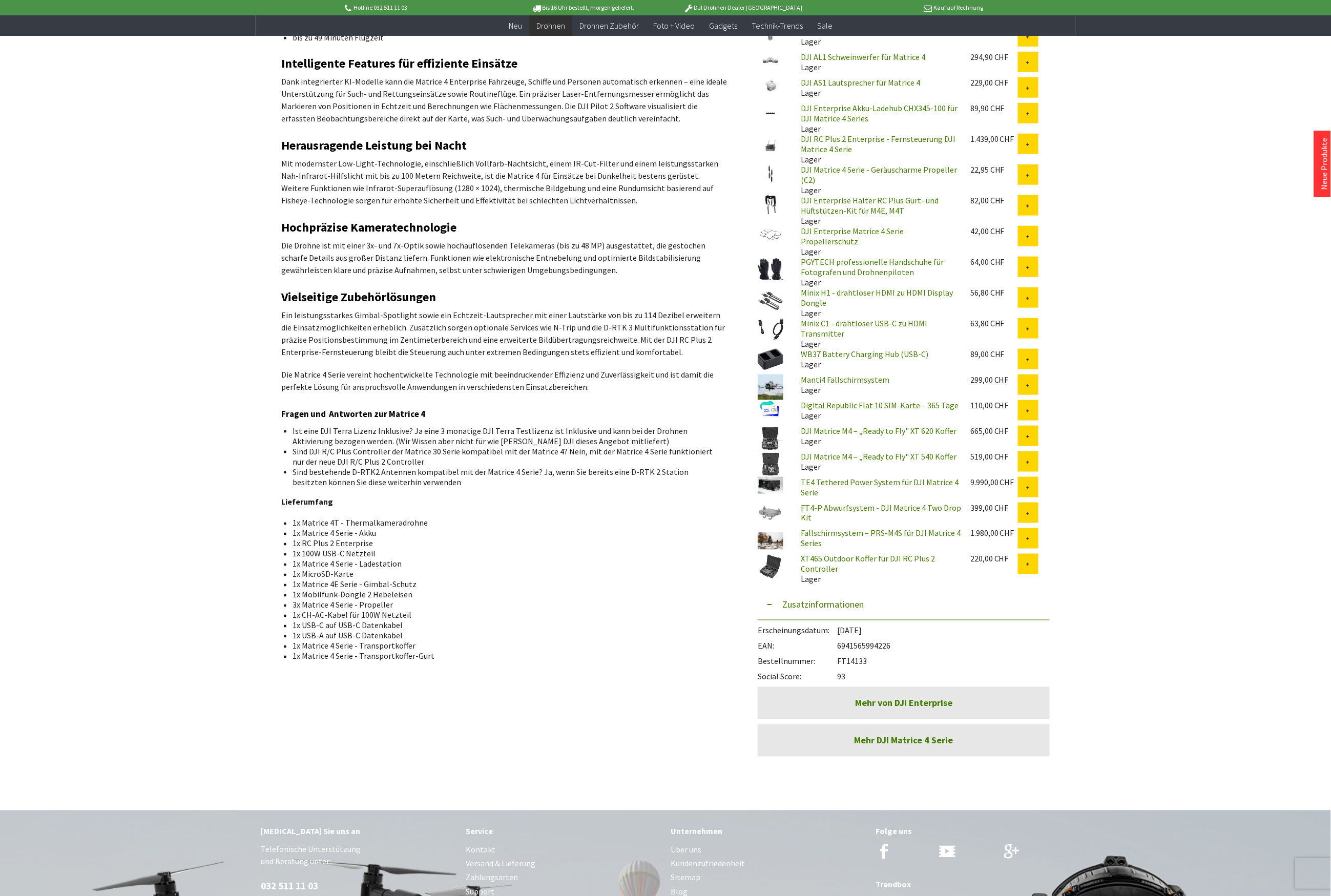
drag, startPoint x: 892, startPoint y: 641, endPoint x: 841, endPoint y: 641, distance: 51.0
click at [841, 641] on div "EAN: 6941565994226" at bounding box center [904, 644] width 292 height 16
drag, startPoint x: 870, startPoint y: 658, endPoint x: 841, endPoint y: 654, distance: 29.3
click at [841, 654] on div "Bestellnummer: FT14133" at bounding box center [904, 659] width 292 height 16
copy div "FT14133"
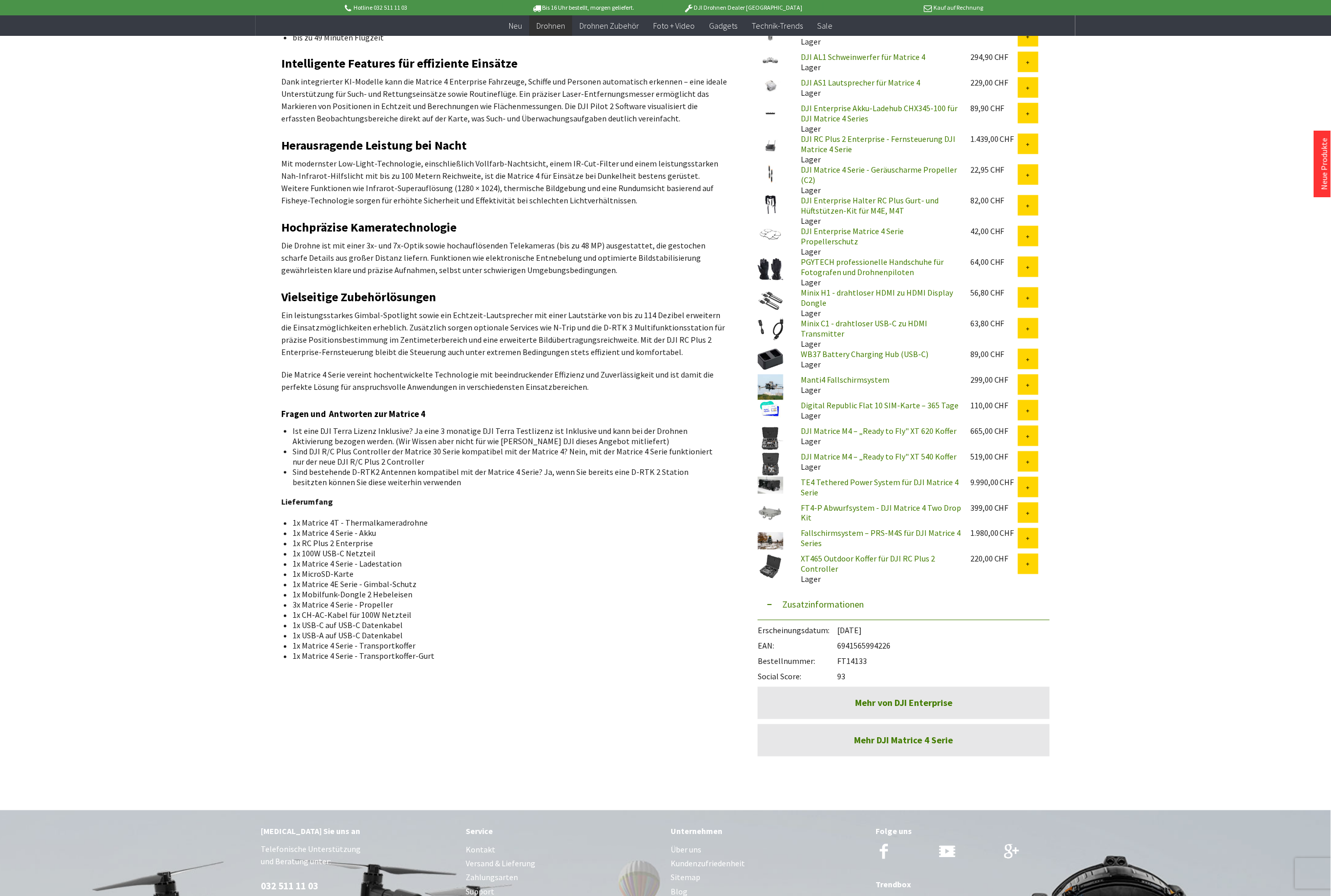
drag, startPoint x: 892, startPoint y: 639, endPoint x: 837, endPoint y: 640, distance: 55.0
click at [837, 640] on div "EAN: 6941565994226" at bounding box center [904, 644] width 292 height 16
copy div "6941565994226"
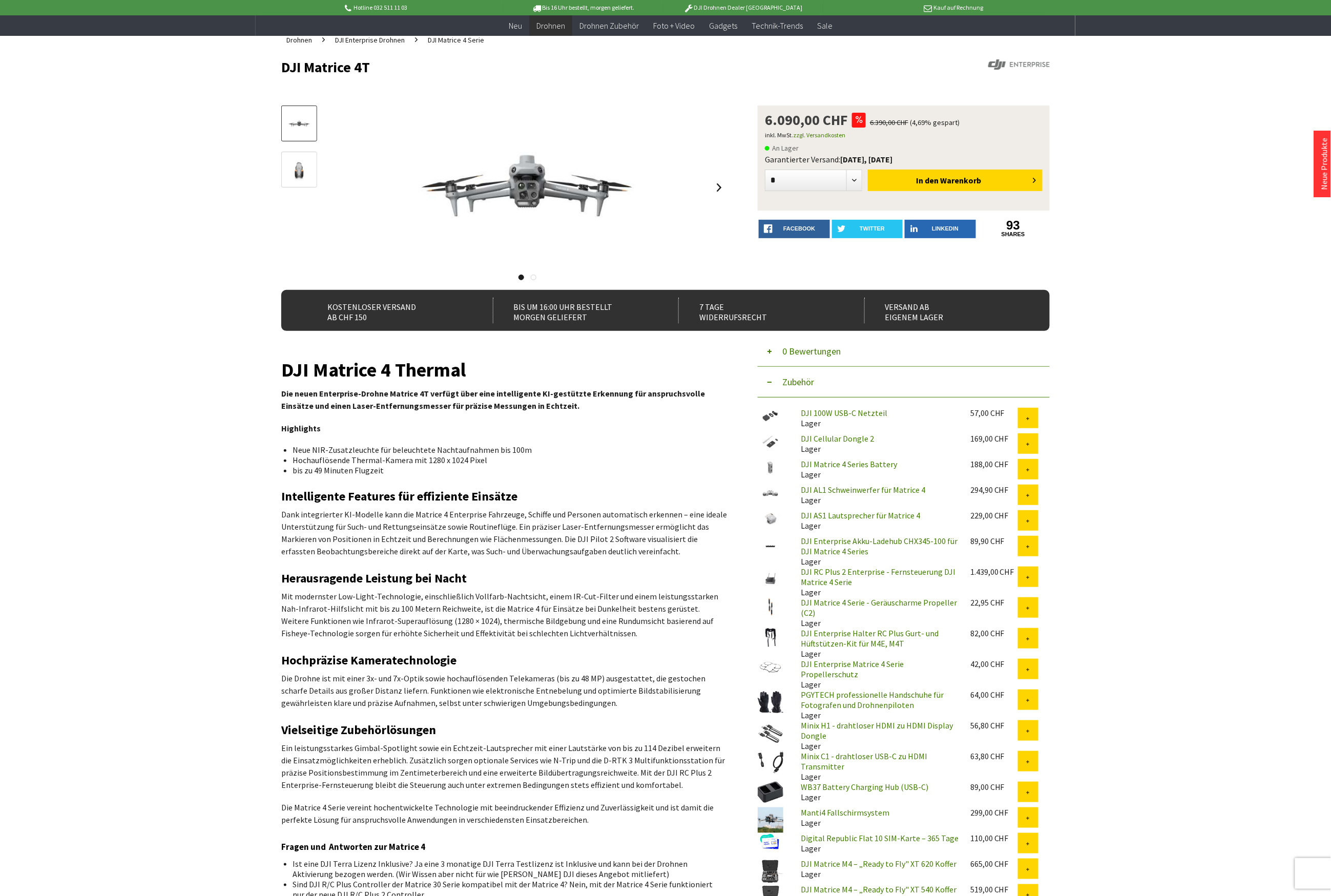
scroll to position [0, 0]
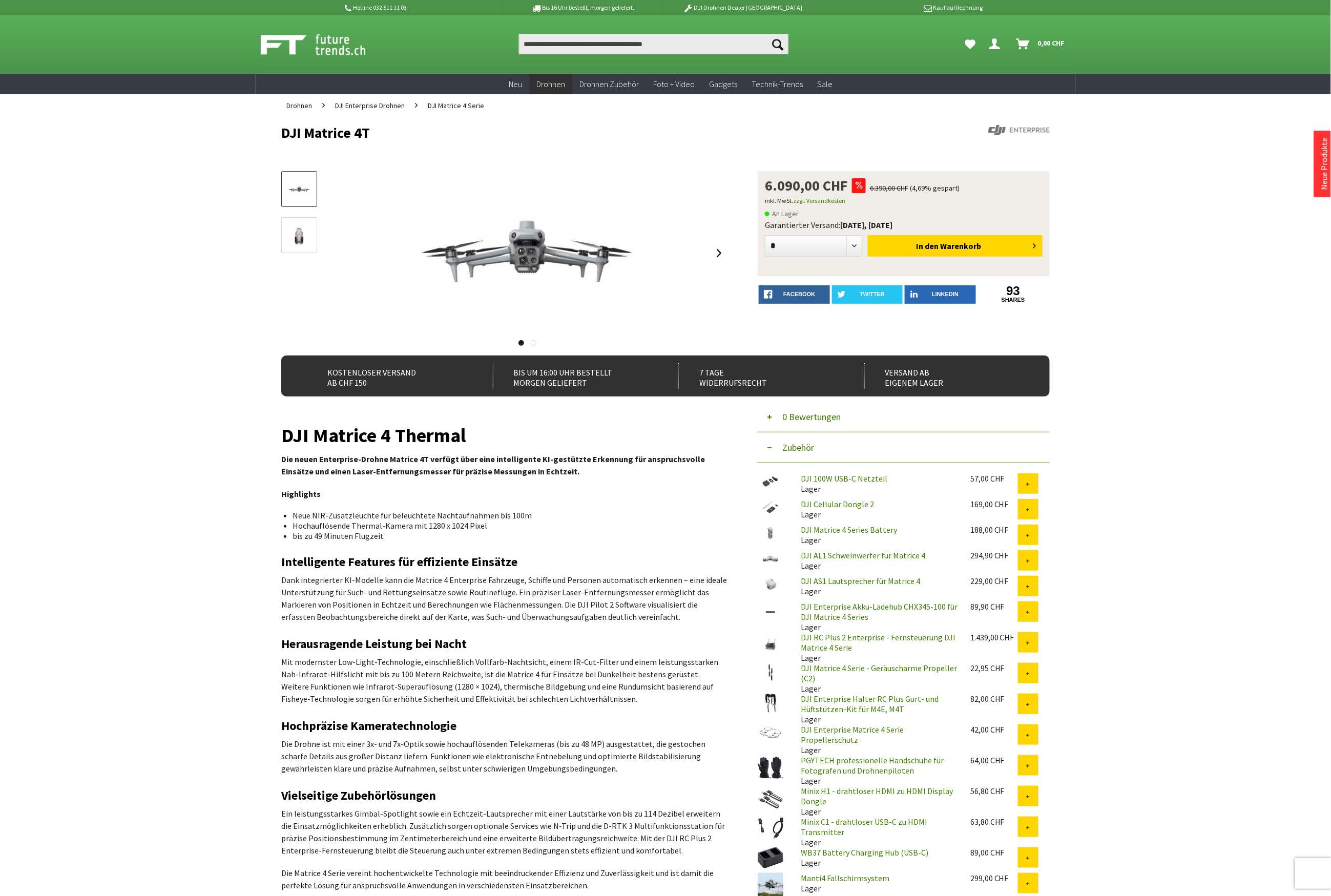
drag, startPoint x: 376, startPoint y: 133, endPoint x: 252, endPoint y: 140, distance: 124.2
click at [252, 140] on div "Hotline 032 511 11 03 Bis 16 Uhr bestellt, morgen geliefert. DJI Drohnen Dealer…" at bounding box center [665, 807] width 1331 height 1614
copy h1 "DJI Matrice 4T"
click at [583, 40] on input "Produkt, Marke, Kategorie, EAN, Artikelnummer…" at bounding box center [653, 44] width 269 height 20
click at [572, 40] on input "Produkt, Marke, Kategorie, EAN, Artikelnummer…" at bounding box center [653, 44] width 269 height 20
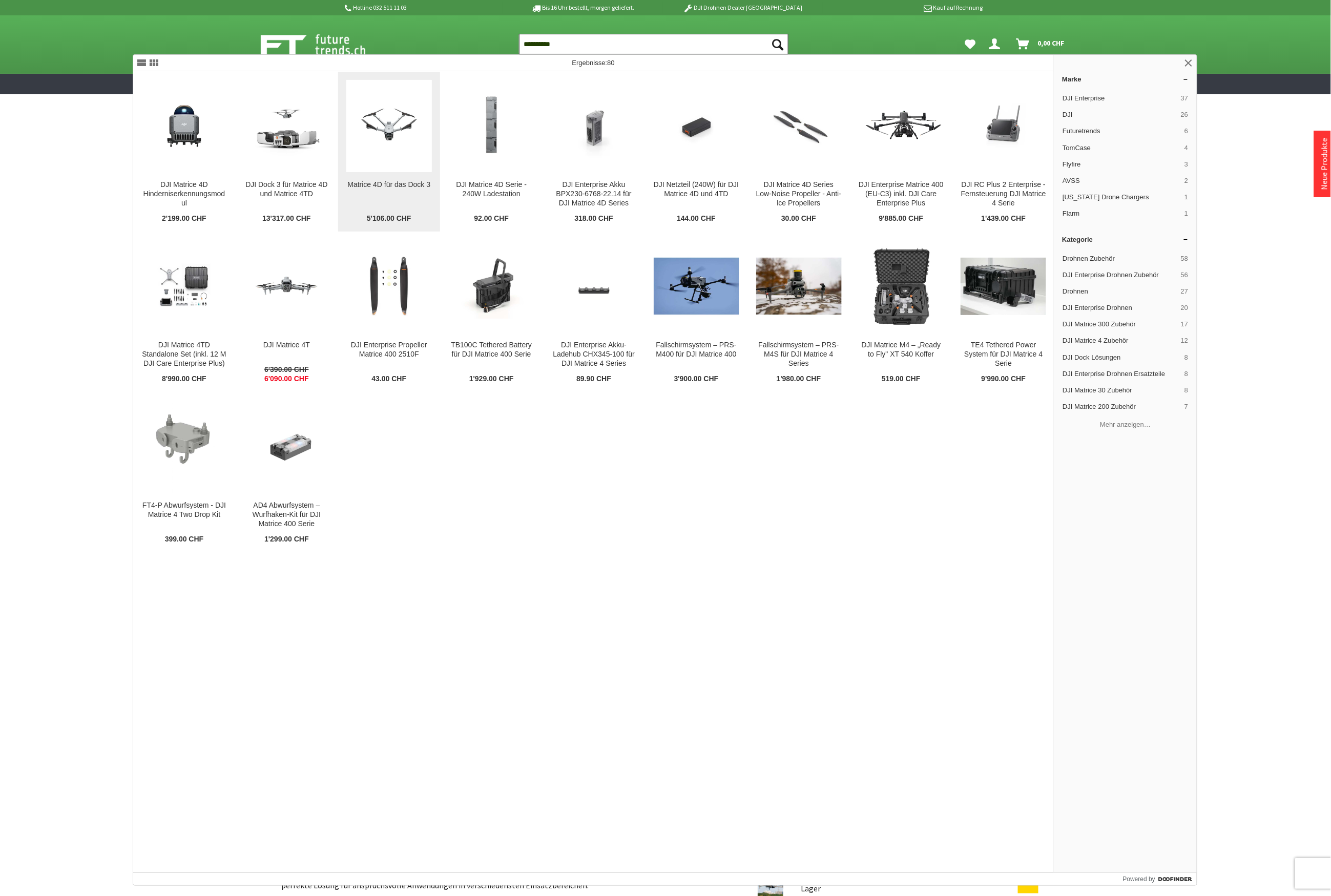
type input "**********"
click at [405, 158] on img at bounding box center [389, 126] width 85 height 64
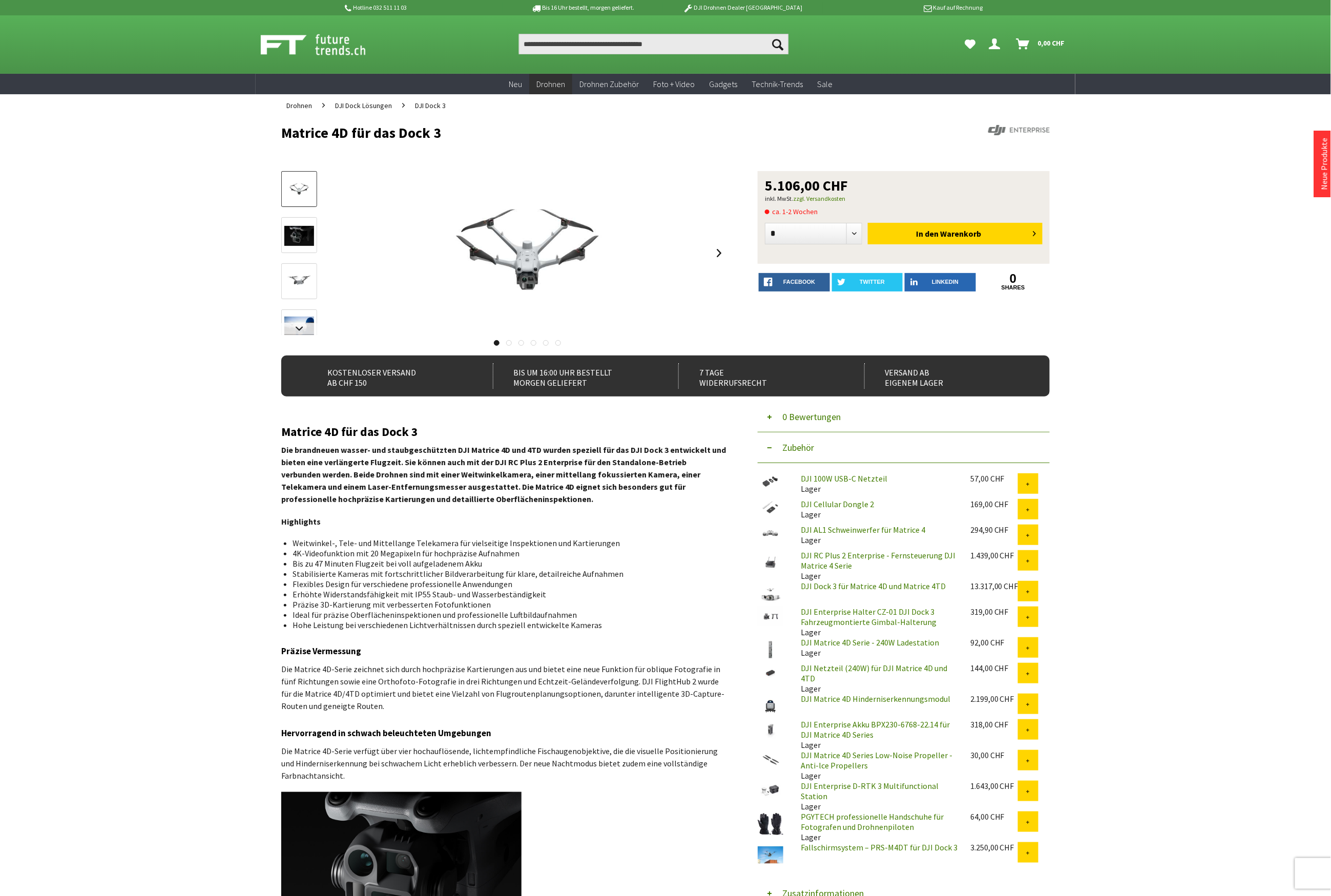
scroll to position [410, 0]
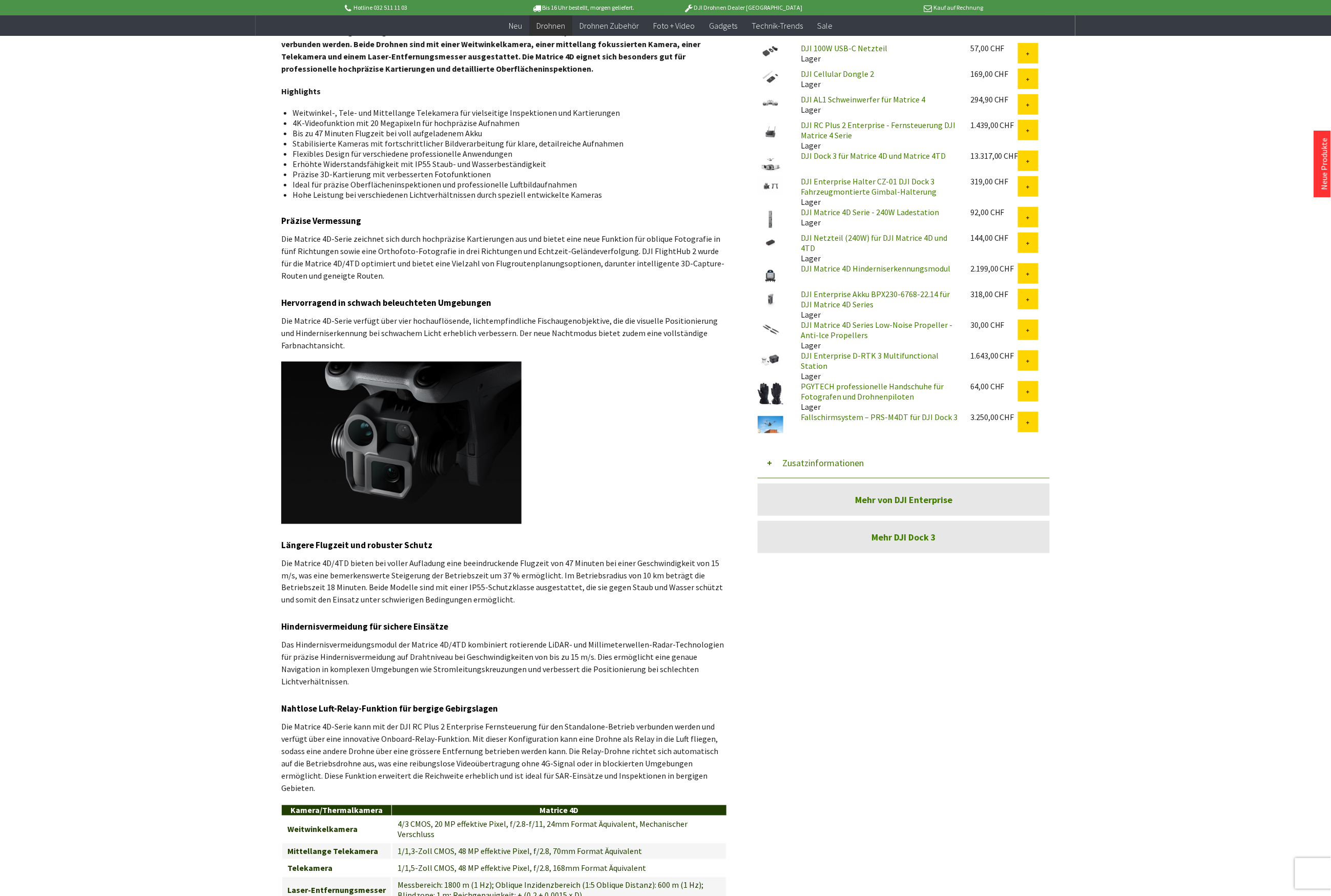
click at [812, 452] on button "Zusatzinformationen" at bounding box center [904, 463] width 292 height 31
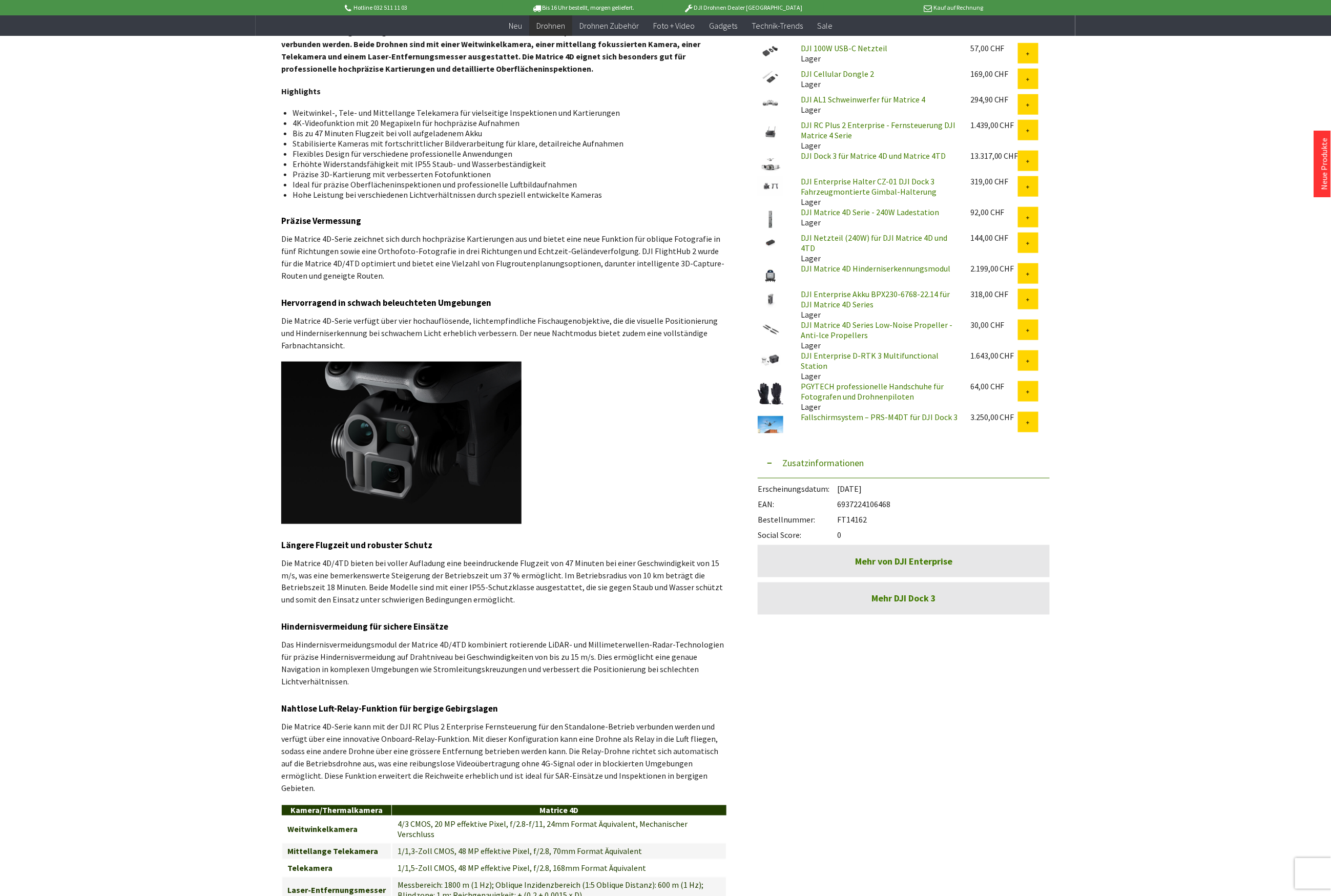
drag, startPoint x: 871, startPoint y: 512, endPoint x: 839, endPoint y: 508, distance: 32.2
click at [839, 509] on div "Bestellnummer: FT14162" at bounding box center [904, 517] width 292 height 16
copy div "FT14162"
drag, startPoint x: 895, startPoint y: 493, endPoint x: 840, endPoint y: 495, distance: 55.0
click at [840, 495] on div "EAN: 6937224106468" at bounding box center [904, 502] width 292 height 16
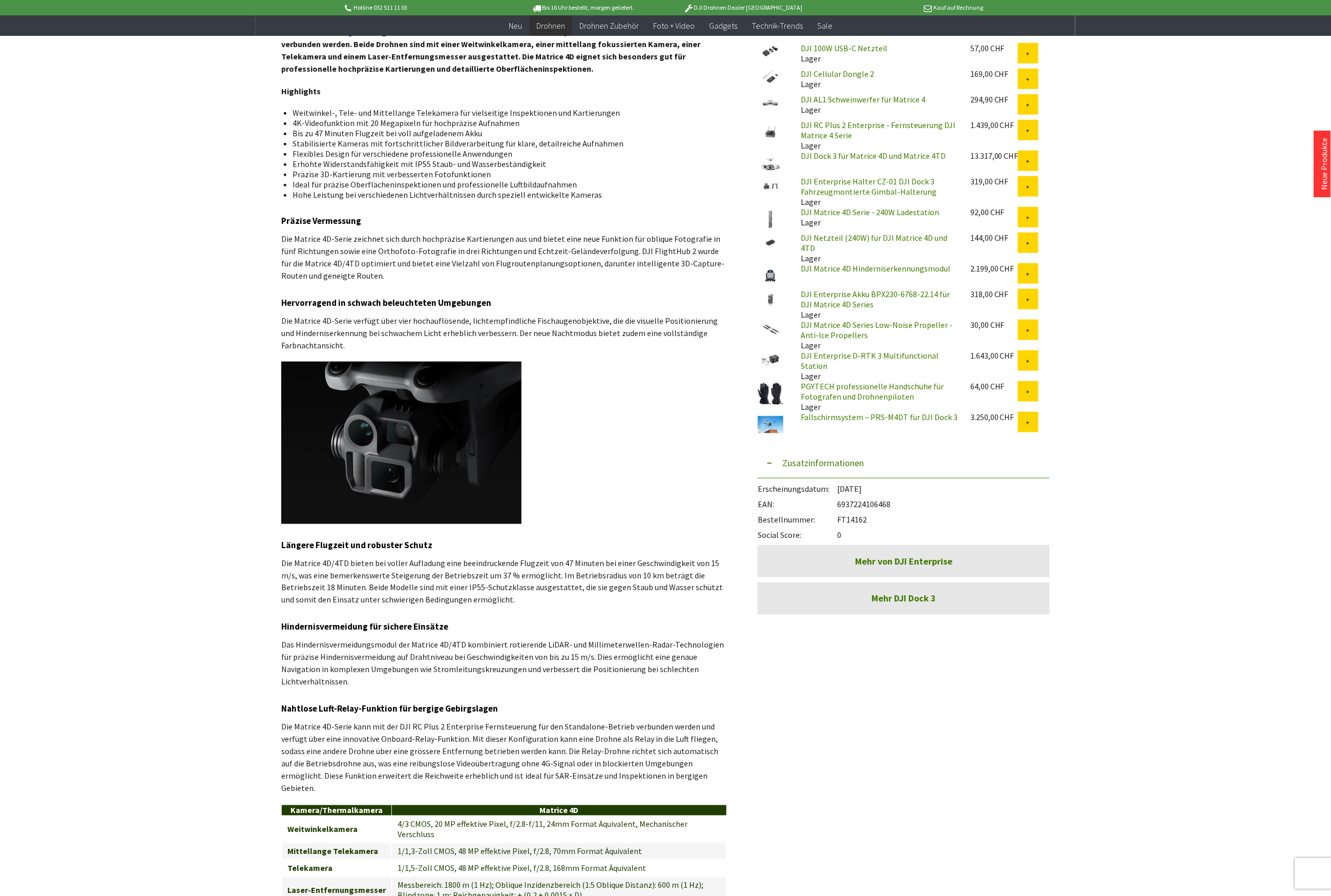
copy div "6937224106468"
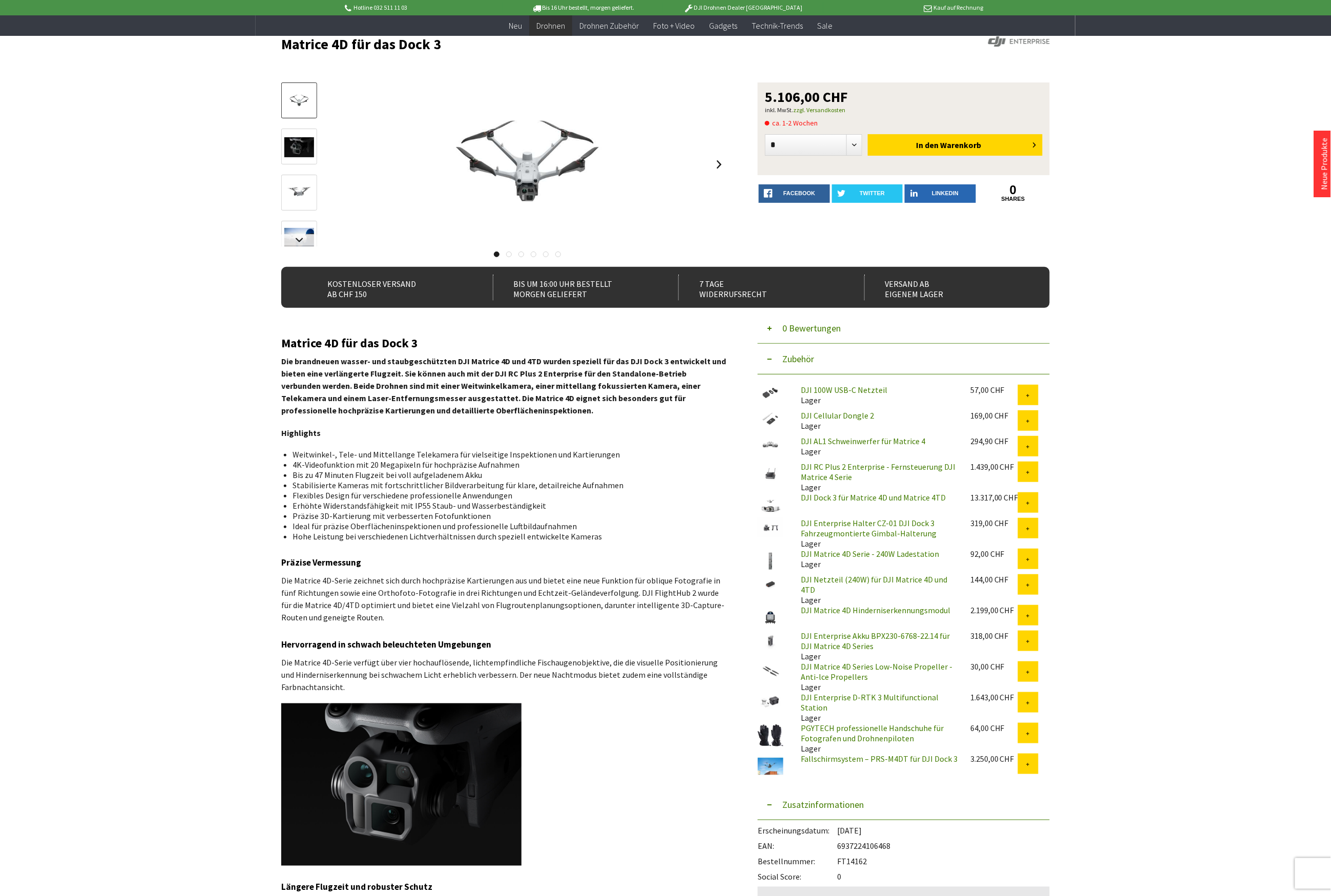
scroll to position [0, 0]
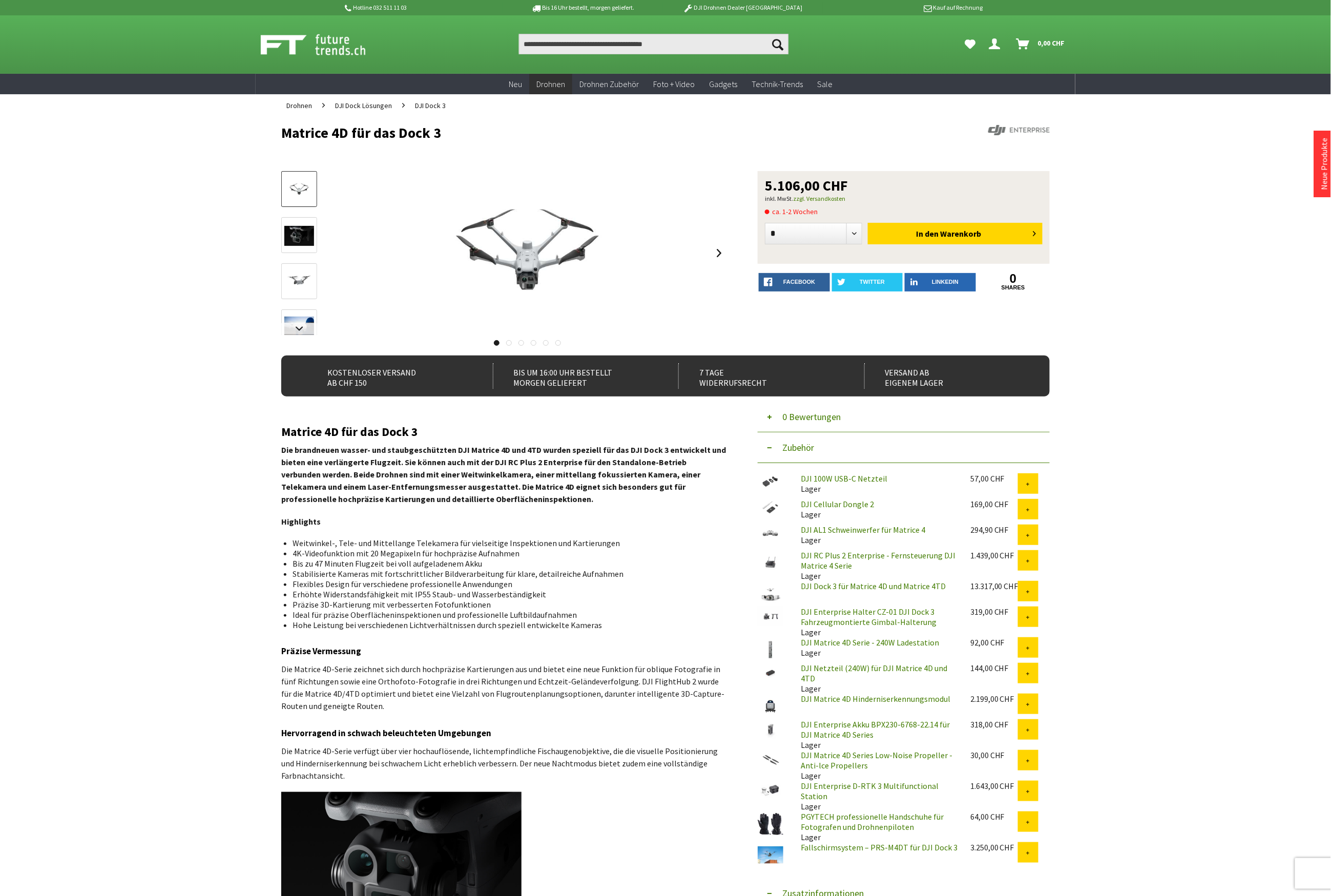
drag, startPoint x: 452, startPoint y: 134, endPoint x: 283, endPoint y: 142, distance: 169.2
click at [283, 142] on header "Matrice 4D für das Dock 3" at bounding box center [665, 144] width 768 height 54
copy h1 "Matrice 4D für das Dock 3"
click at [531, 51] on input "Produkt, Marke, Kategorie, EAN, Artikelnummer…" at bounding box center [653, 44] width 269 height 20
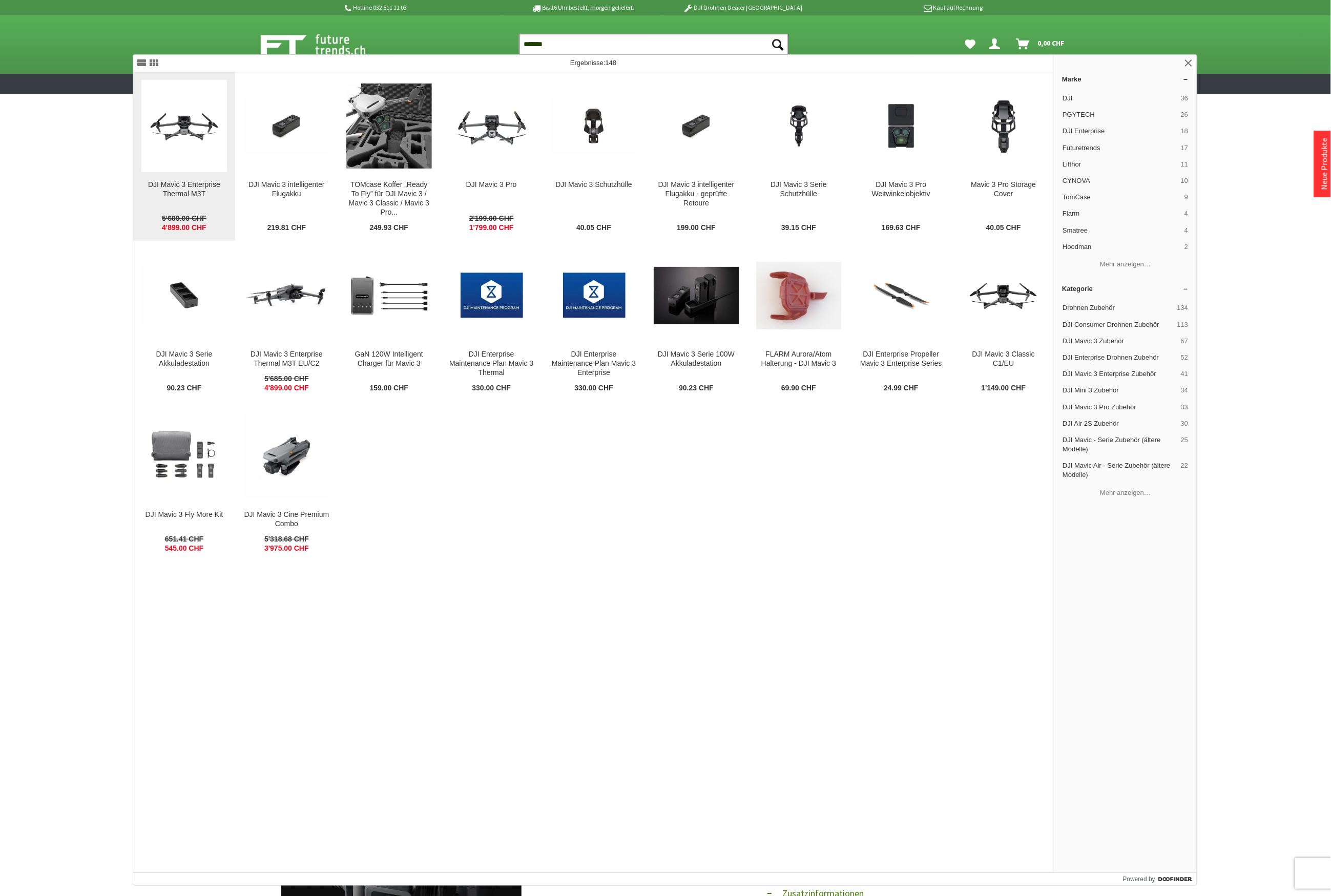
type input "*******"
click at [190, 159] on figure at bounding box center [184, 126] width 85 height 92
click at [291, 308] on img at bounding box center [287, 295] width 85 height 54
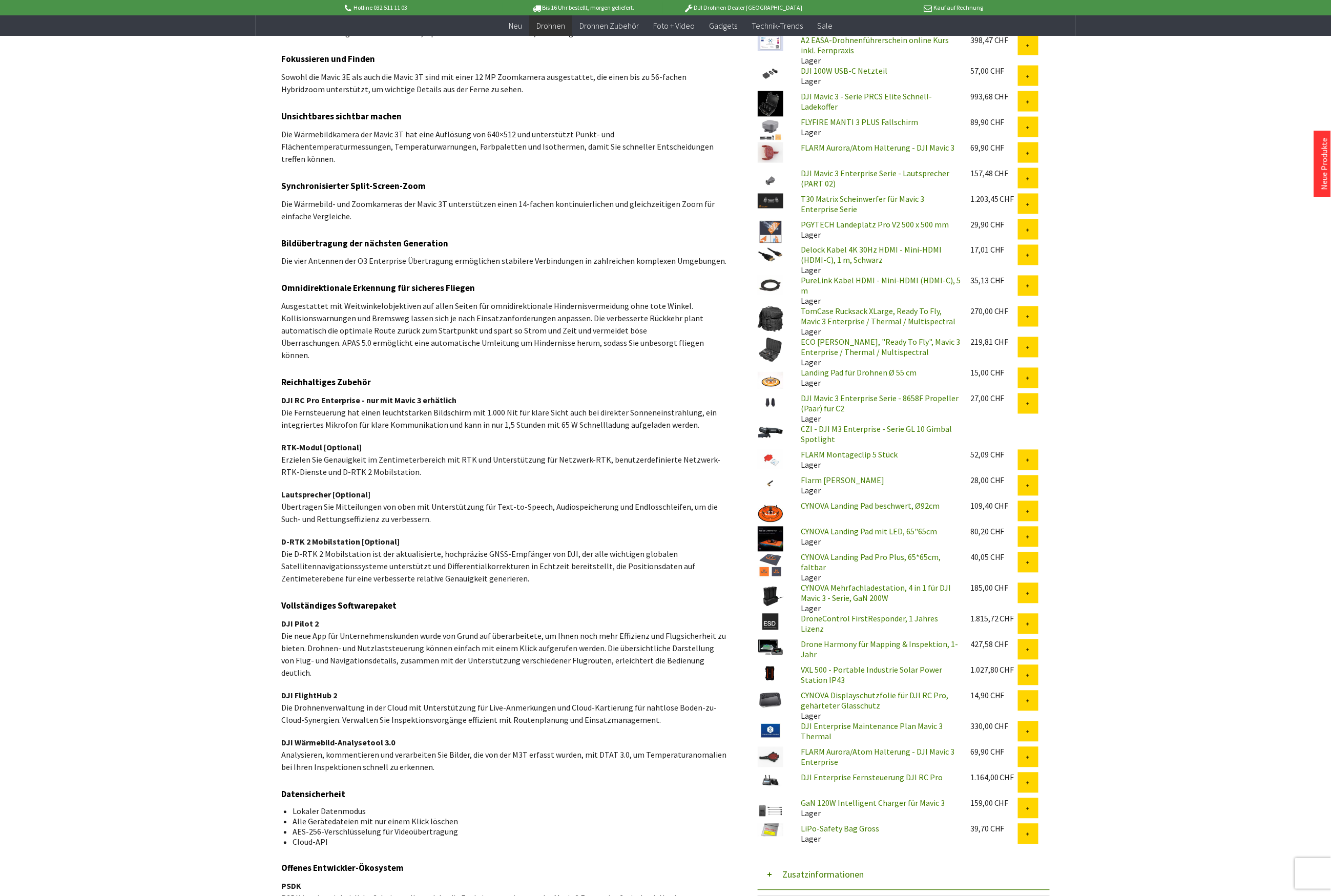
scroll to position [1093, 0]
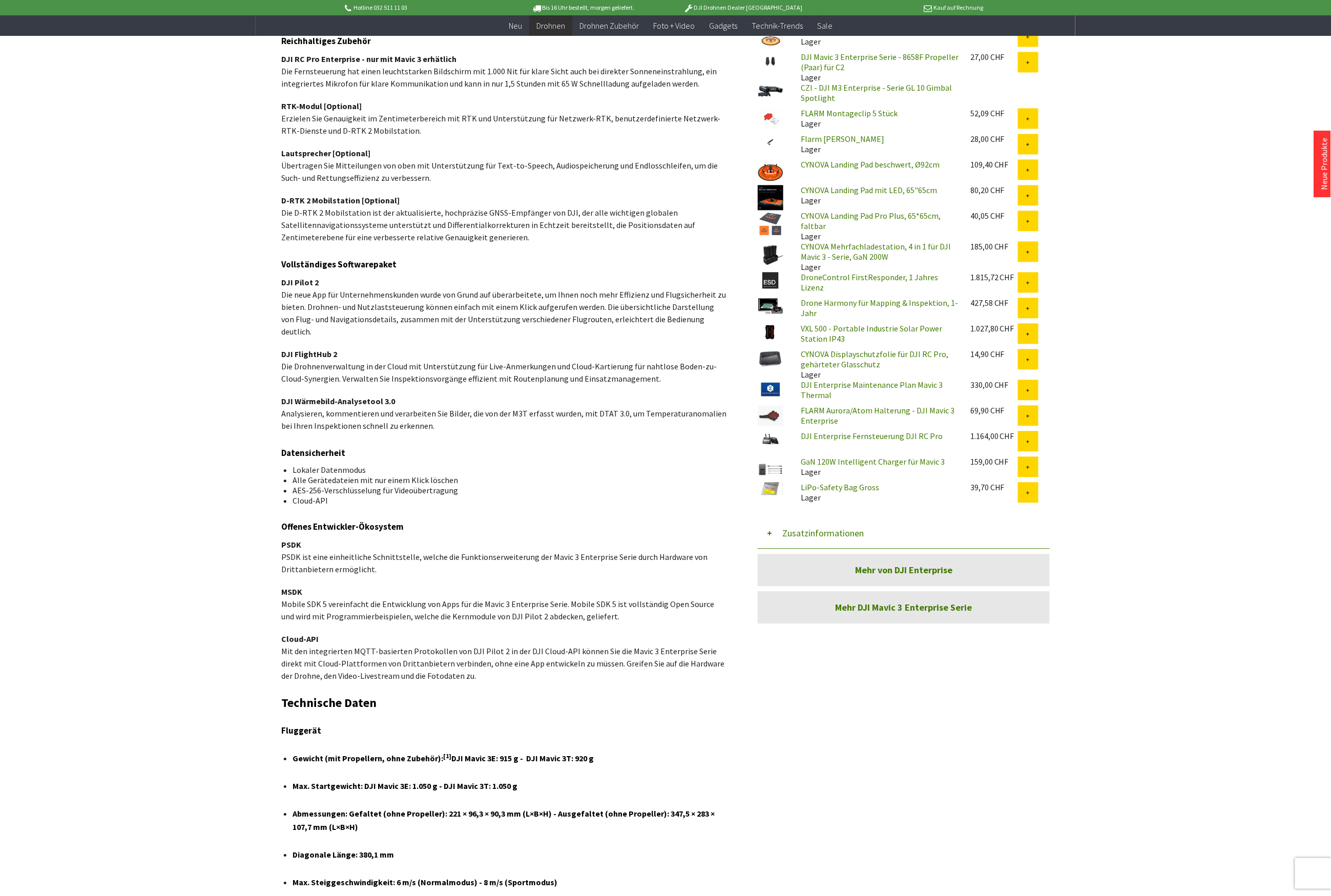
click at [839, 525] on button "Zusatzinformationen" at bounding box center [904, 533] width 292 height 31
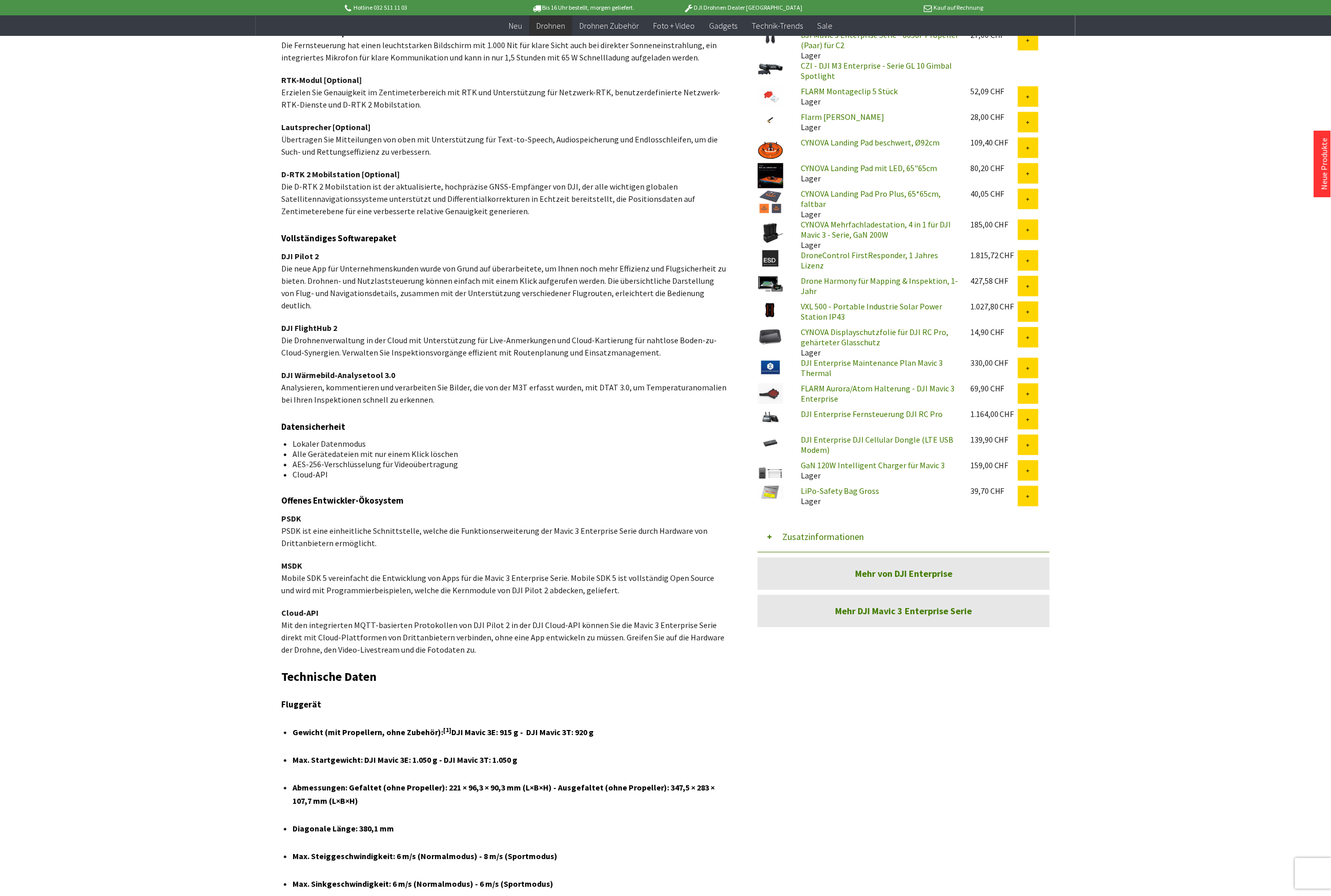
scroll to position [1161, 0]
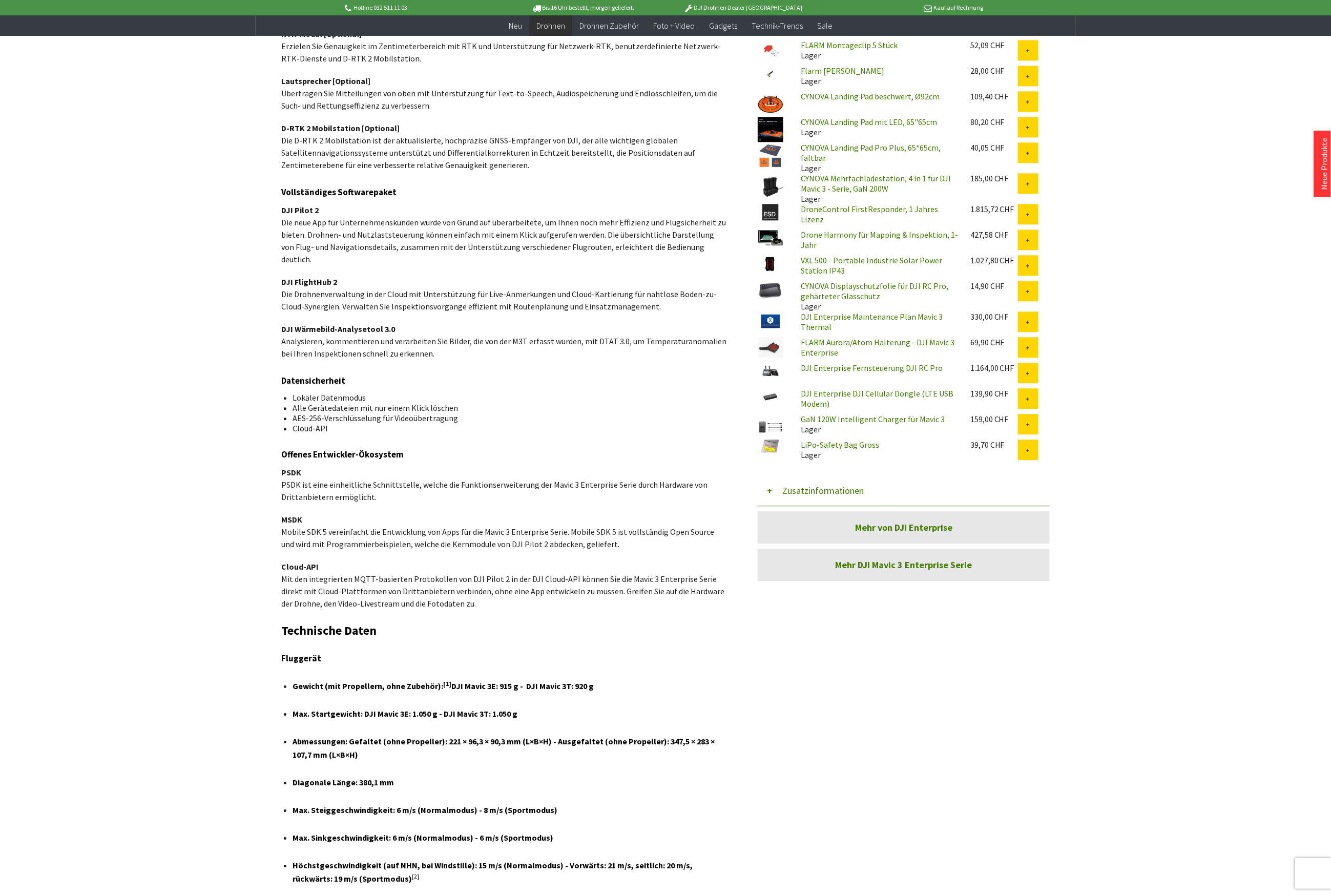
click at [828, 480] on button "Zusatzinformationen" at bounding box center [904, 491] width 292 height 31
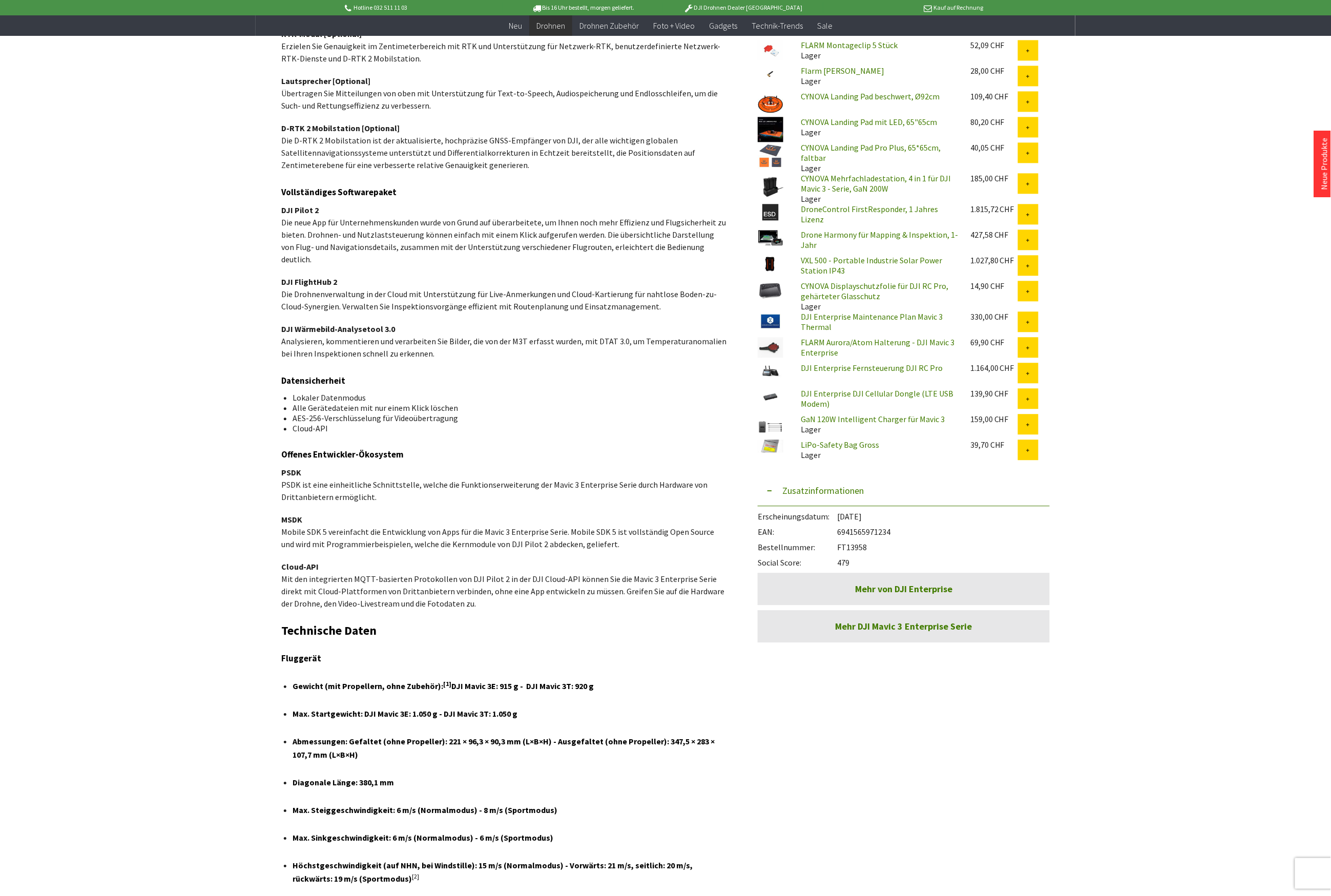
drag, startPoint x: 892, startPoint y: 519, endPoint x: 879, endPoint y: 519, distance: 13.0
click at [879, 521] on div "EAN: 6941565971234" at bounding box center [904, 529] width 292 height 16
drag, startPoint x: 872, startPoint y: 538, endPoint x: 841, endPoint y: 531, distance: 31.8
click at [841, 537] on div "Bestellnummer: FT13958" at bounding box center [904, 545] width 292 height 16
copy div "FT13958"
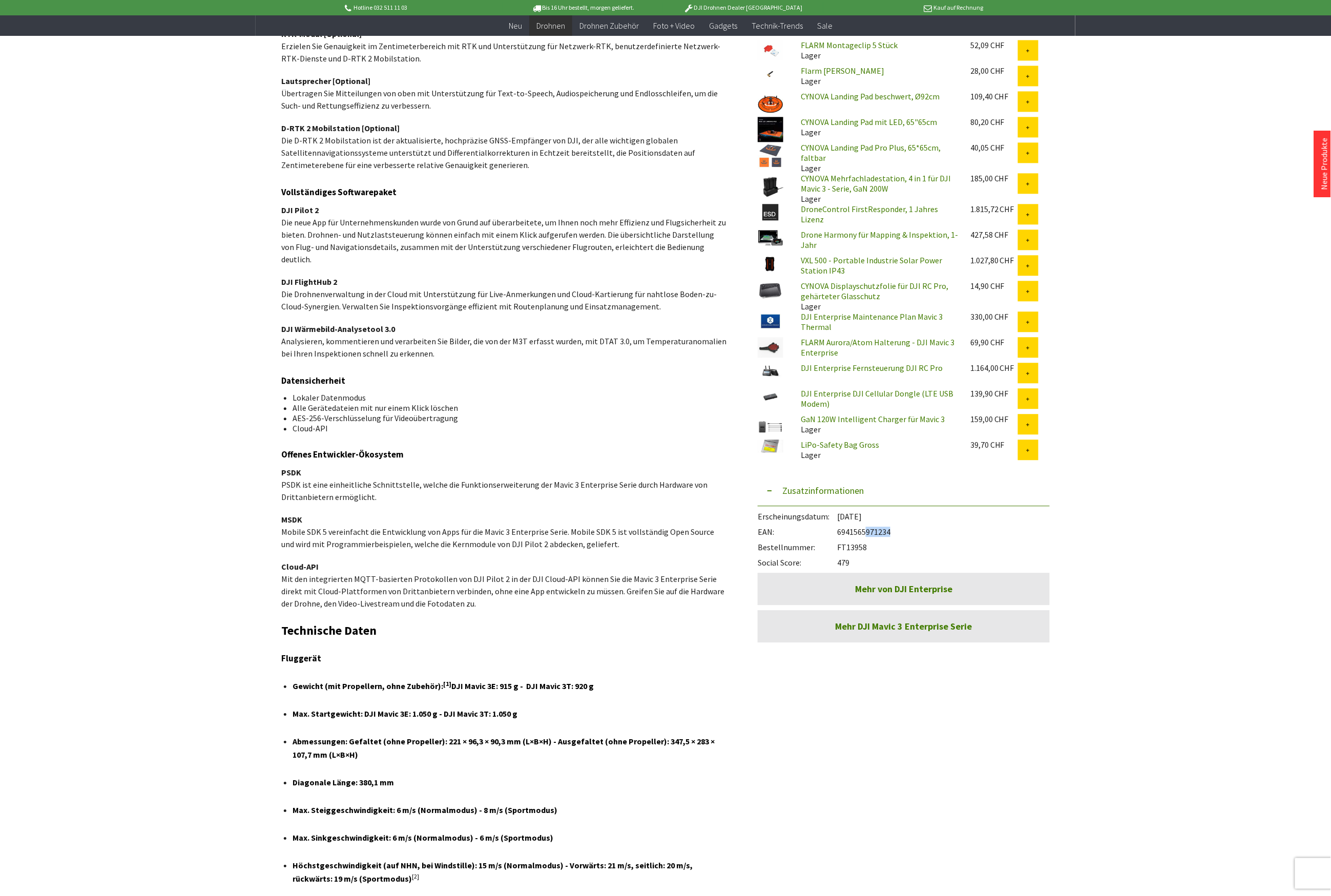
drag, startPoint x: 890, startPoint y: 519, endPoint x: 861, endPoint y: 519, distance: 29.0
click at [861, 521] on div "EAN: 6941565971234" at bounding box center [904, 529] width 292 height 16
drag, startPoint x: 900, startPoint y: 521, endPoint x: 837, endPoint y: 523, distance: 63.0
click at [837, 523] on div "EAN: 6941565971234" at bounding box center [904, 529] width 292 height 16
copy div "6941565971234"
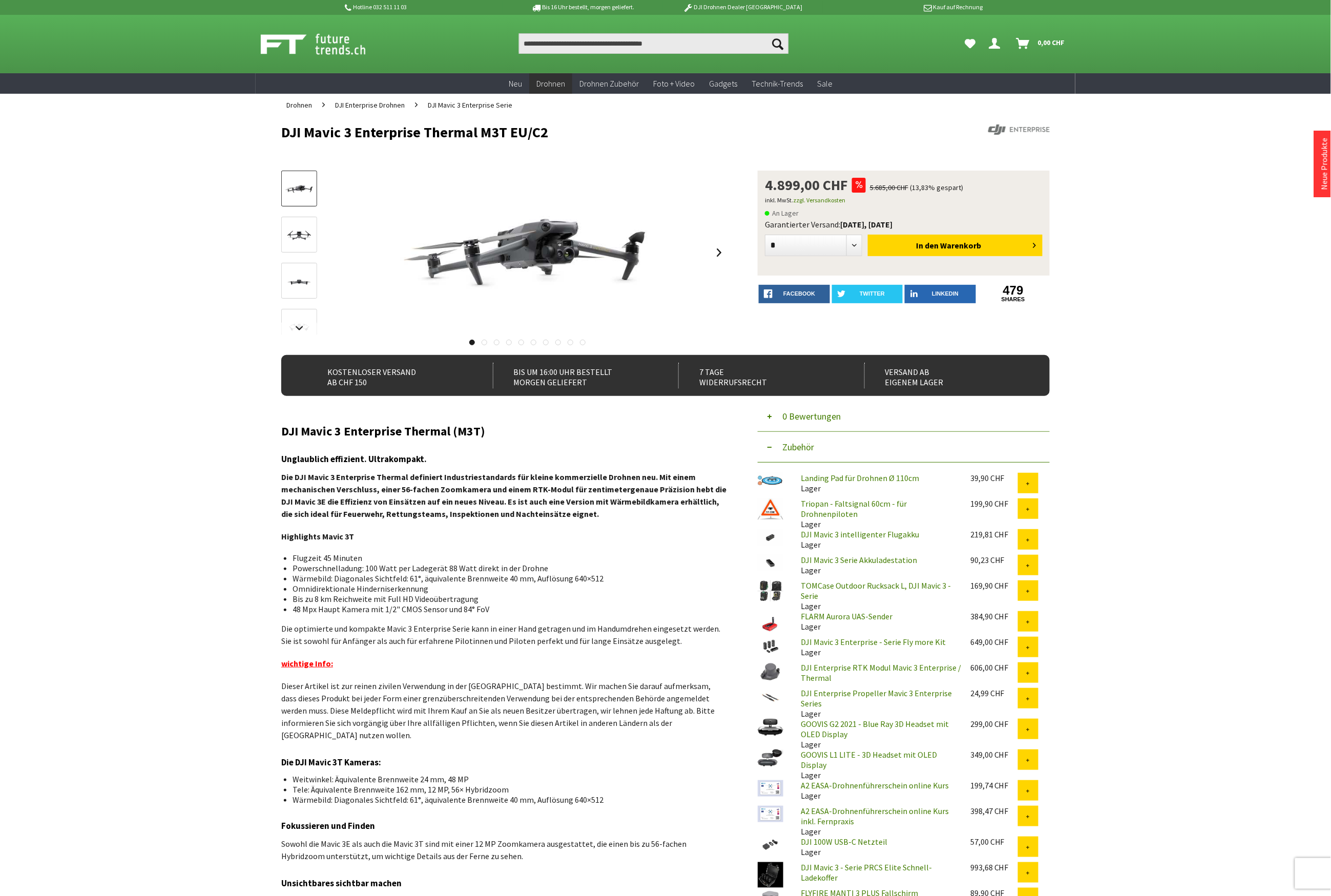
scroll to position [0, 0]
drag, startPoint x: 490, startPoint y: 429, endPoint x: 262, endPoint y: 439, distance: 228.2
copy div "ab CHF 150 Bis um 16:00 Uhr bestellt Morgen geliefert 7 Tage Widerrufsrecht Ver…"
drag, startPoint x: 551, startPoint y: 126, endPoint x: 320, endPoint y: 129, distance: 231.0
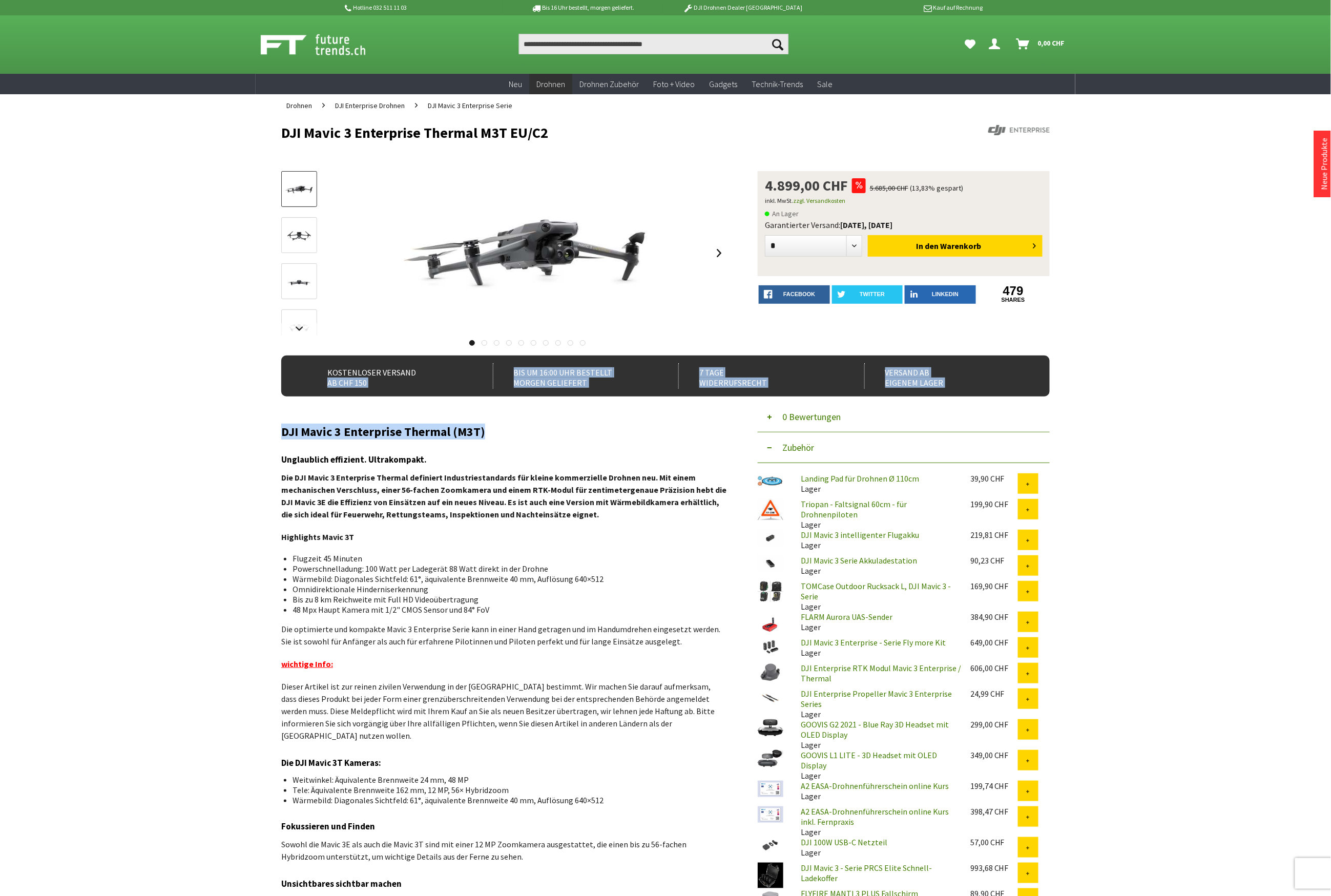
copy h1 "DJI Mavic 3 Enterprise Thermal M3T EU/C2"
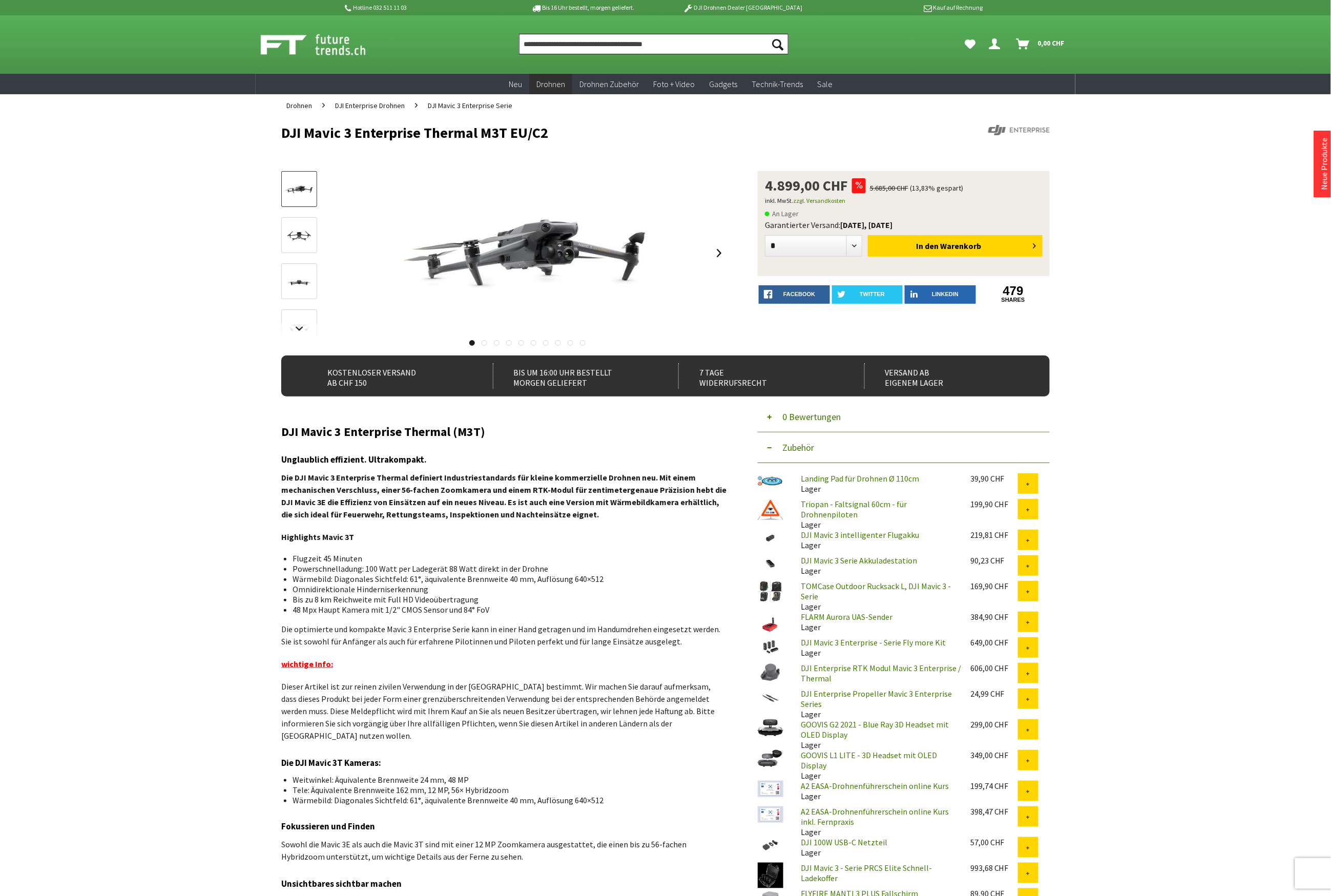
click at [608, 48] on input "Produkt, Marke, Kategorie, EAN, Artikelnummer…" at bounding box center [653, 44] width 269 height 20
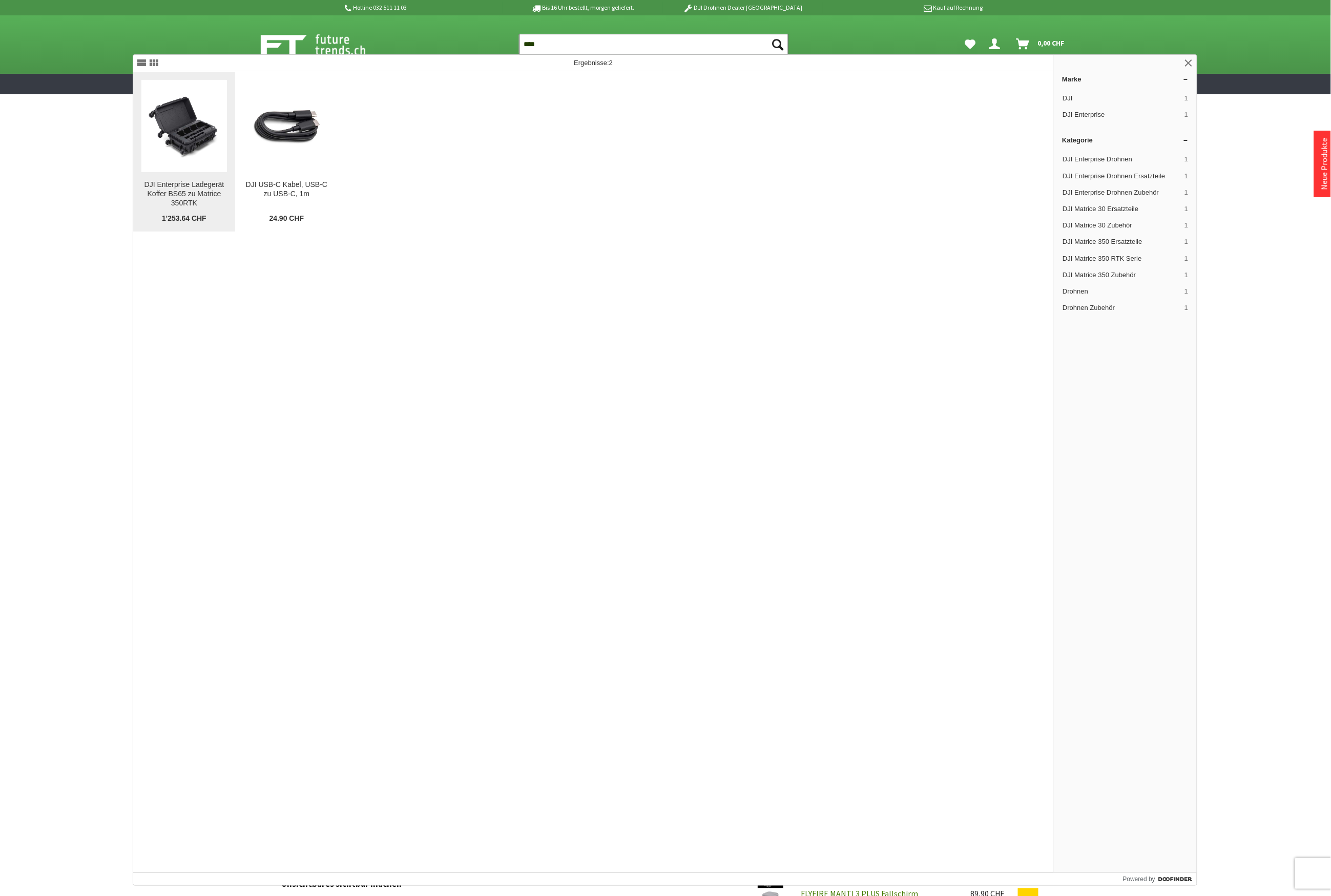
type input "****"
click at [205, 144] on img at bounding box center [184, 126] width 85 height 69
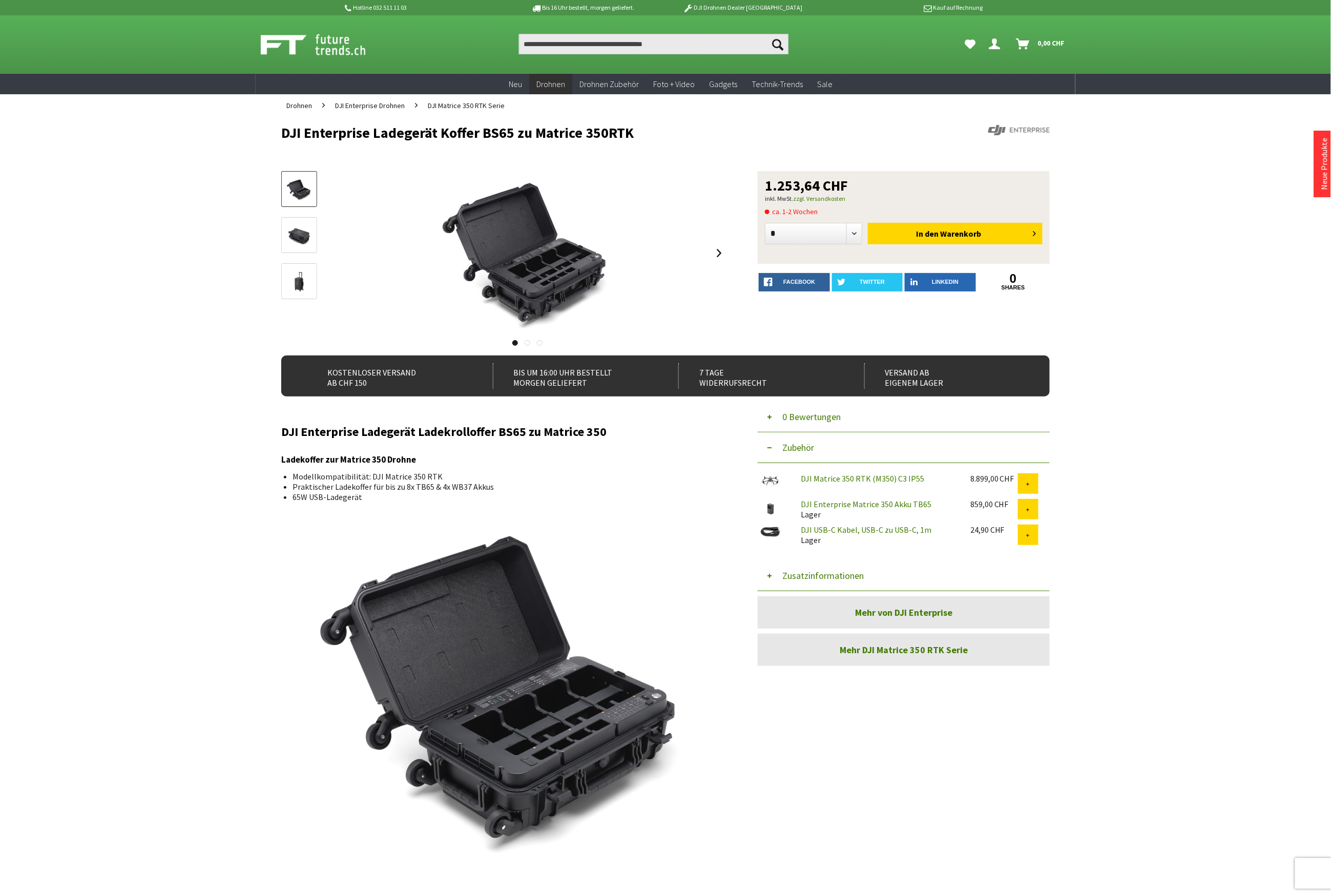
click at [823, 576] on button "Zusatzinformationen" at bounding box center [904, 576] width 292 height 31
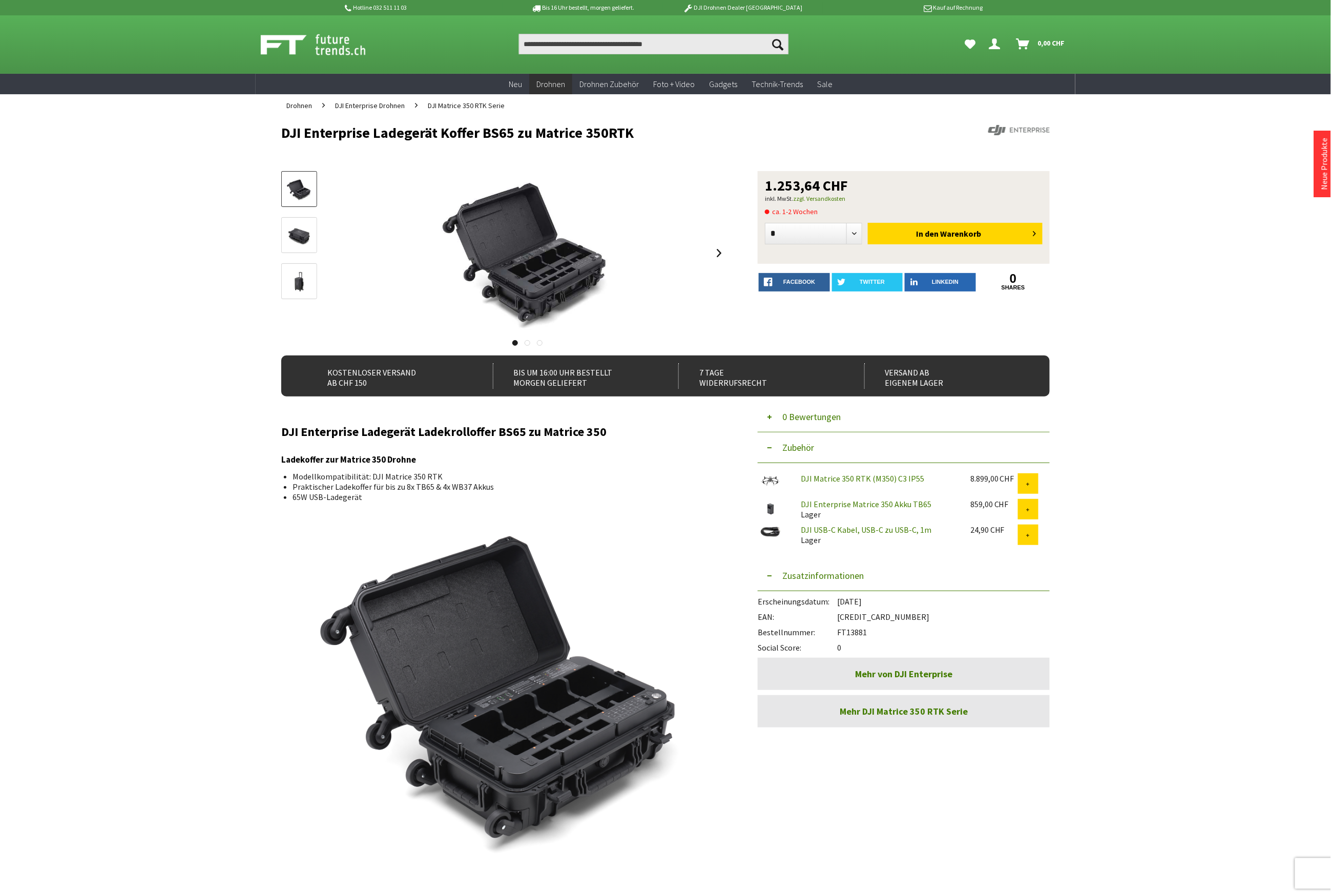
drag, startPoint x: 866, startPoint y: 632, endPoint x: 837, endPoint y: 622, distance: 30.7
click at [837, 622] on div "Bestellnummer: FT13881" at bounding box center [904, 630] width 292 height 16
copy div "FT13881"
drag, startPoint x: 894, startPoint y: 615, endPoint x: 841, endPoint y: 617, distance: 53.0
click at [841, 617] on div "EAN: [CREDIT_CARD_NUMBER]" at bounding box center [904, 615] width 292 height 16
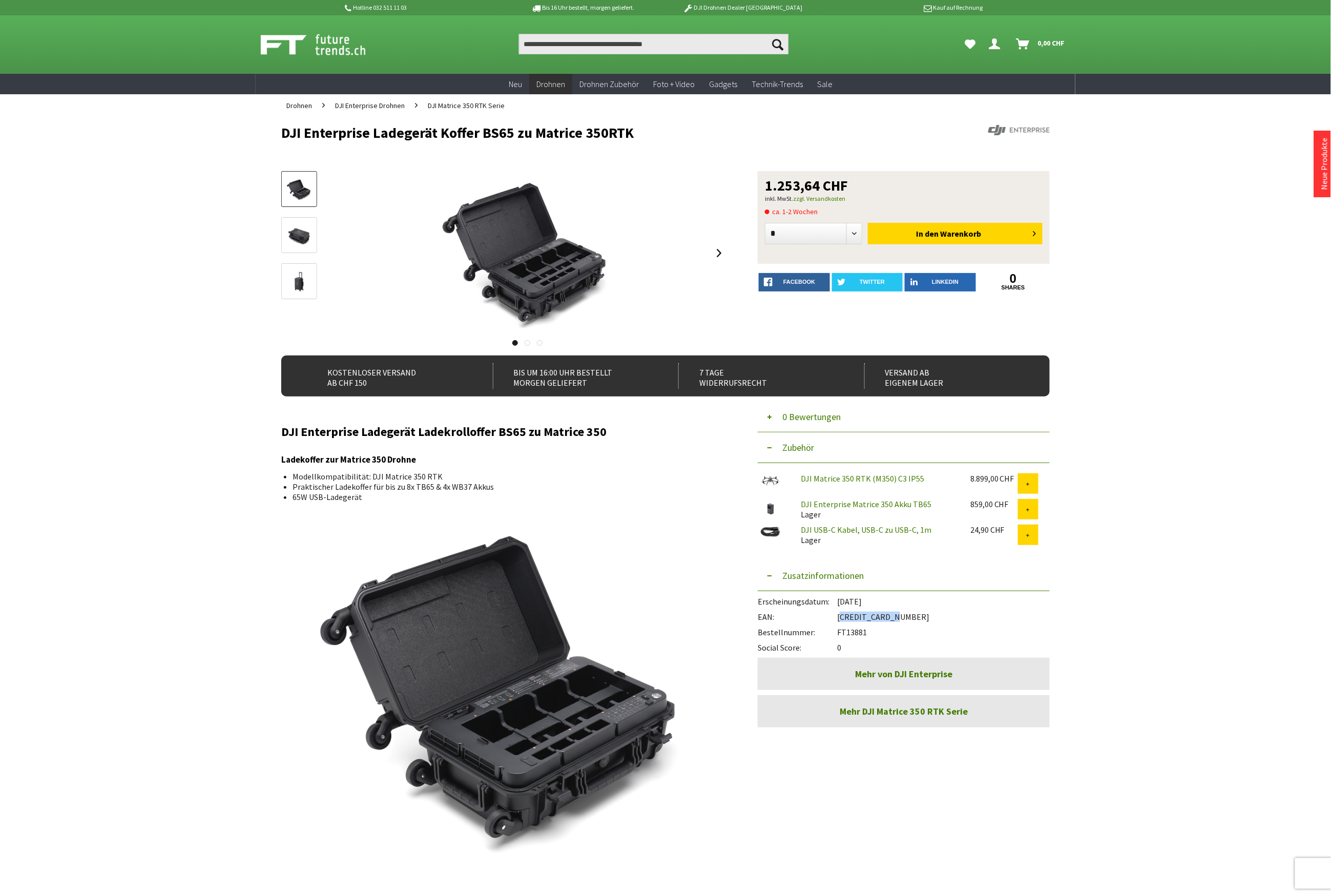
copy div "[CREDIT_CARD_NUMBER]"
drag, startPoint x: 646, startPoint y: 132, endPoint x: 270, endPoint y: 131, distance: 376.0
click at [270, 131] on div "Menü schließen Kategorien Neu Drohnen DJI Consumer Drohnen DJI Enterprise Drohn…" at bounding box center [666, 509] width 820 height 786
copy h1 "DJI Enterprise Ladegerät Koffer BS65 zu Matrice 350RTK"
